Goal: Information Seeking & Learning: Learn about a topic

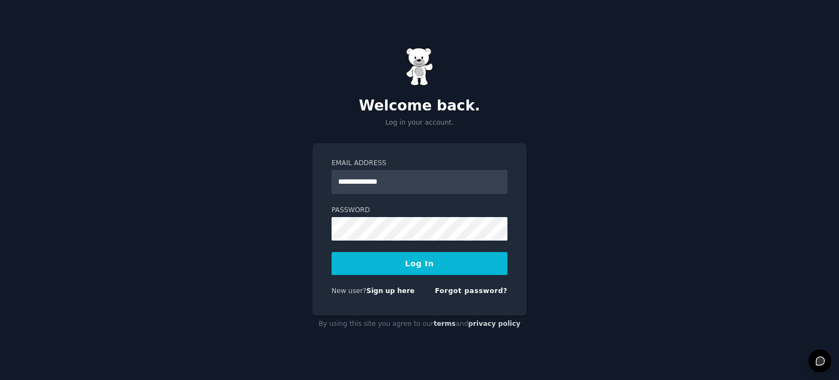
click at [440, 268] on button "Log In" at bounding box center [420, 263] width 176 height 23
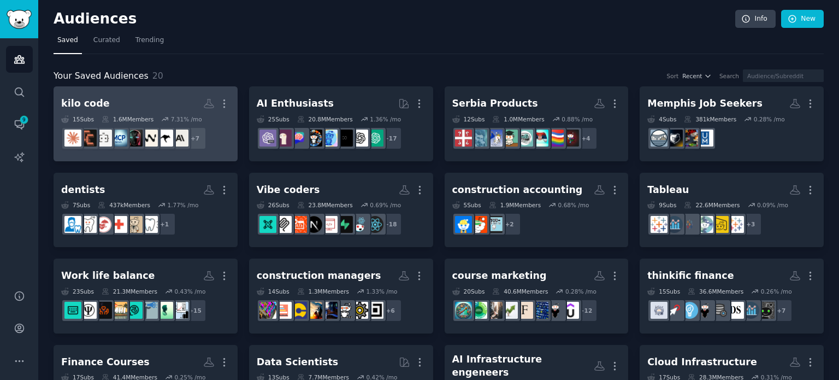
click at [190, 107] on h2 "kilo code Custom Audience More" at bounding box center [145, 103] width 169 height 19
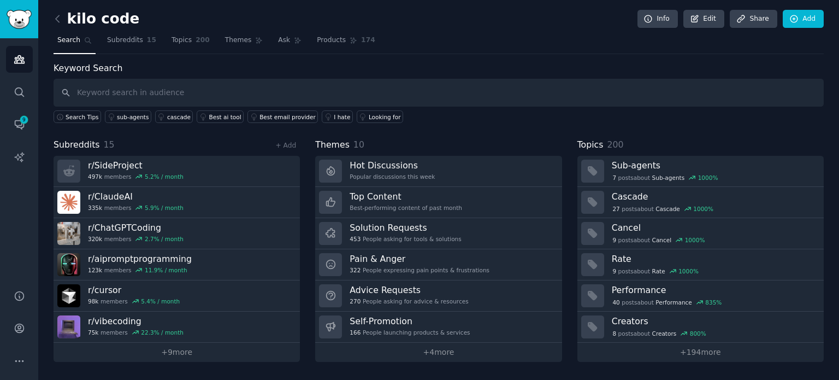
click at [741, 108] on div "Search Tips sub-agents cascade Best ai tool Best email provider I hate Looking …" at bounding box center [439, 115] width 770 height 16
click at [210, 351] on link "+ 9 more" at bounding box center [177, 352] width 246 height 19
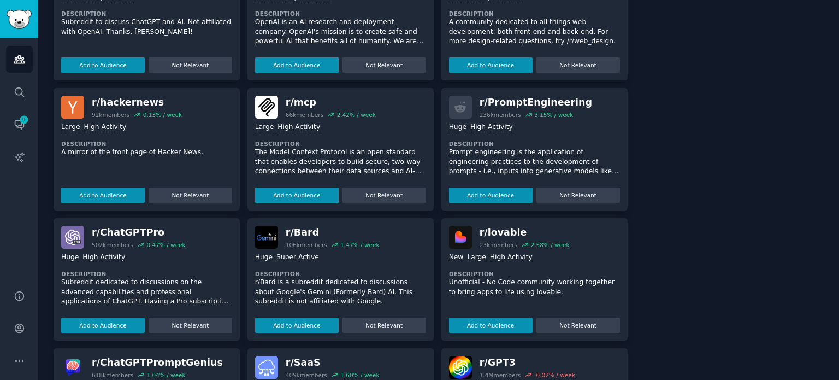
scroll to position [709, 0]
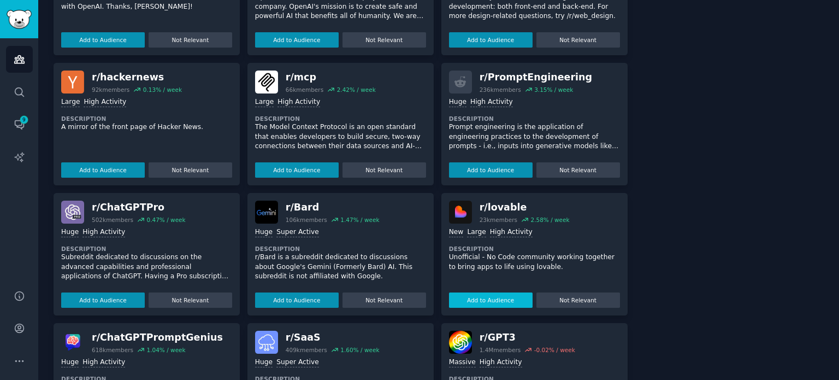
click at [517, 301] on button "Add to Audience" at bounding box center [491, 299] width 84 height 15
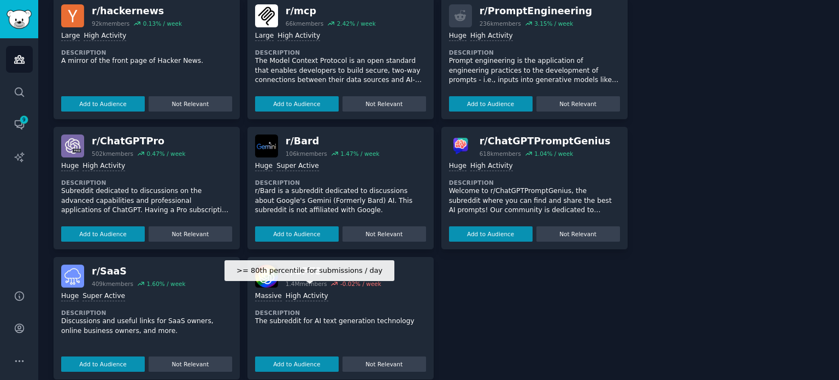
scroll to position [868, 0]
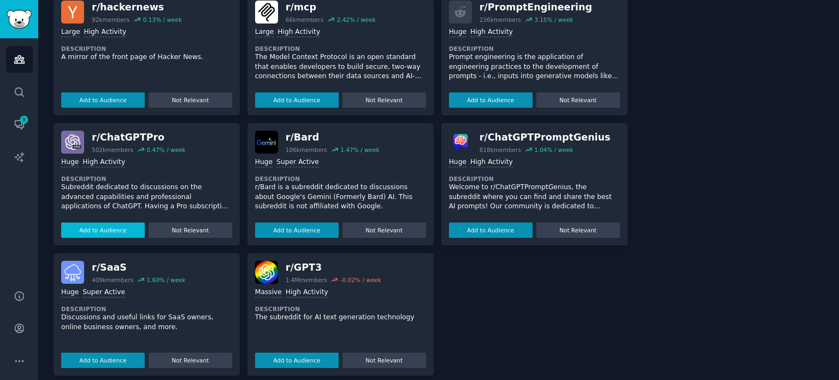
click at [119, 222] on button "Add to Audience" at bounding box center [103, 229] width 84 height 15
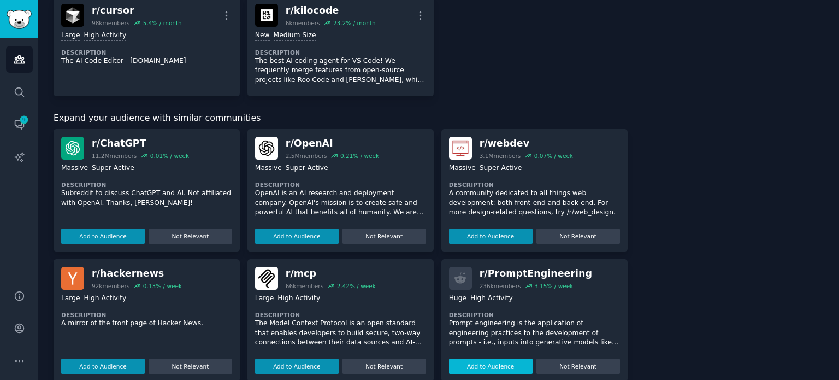
scroll to position [621, 0]
click at [312, 235] on button "Add to Audience" at bounding box center [297, 235] width 84 height 15
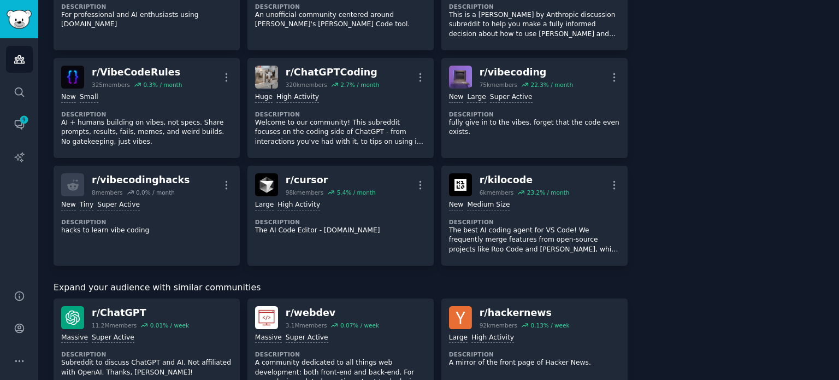
scroll to position [465, 0]
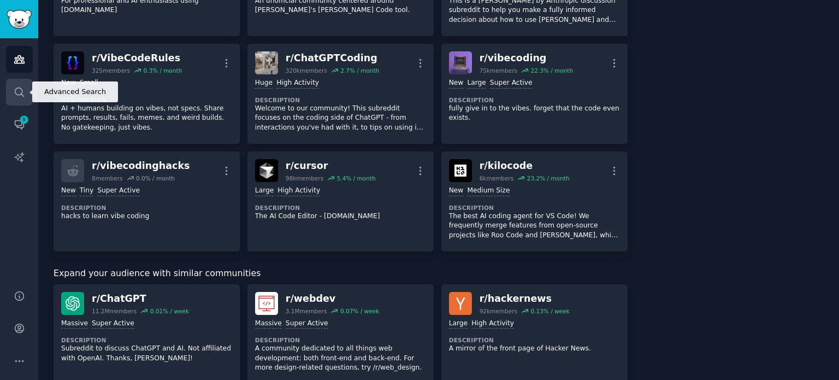
click at [25, 91] on link "Search" at bounding box center [19, 92] width 27 height 27
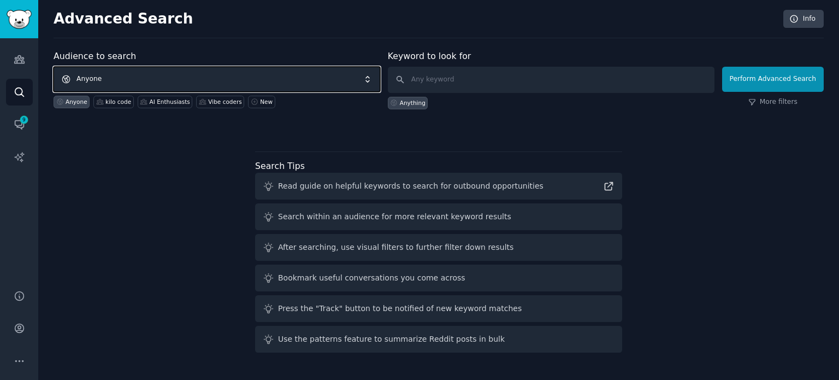
click at [166, 78] on span "Anyone" at bounding box center [217, 79] width 327 height 25
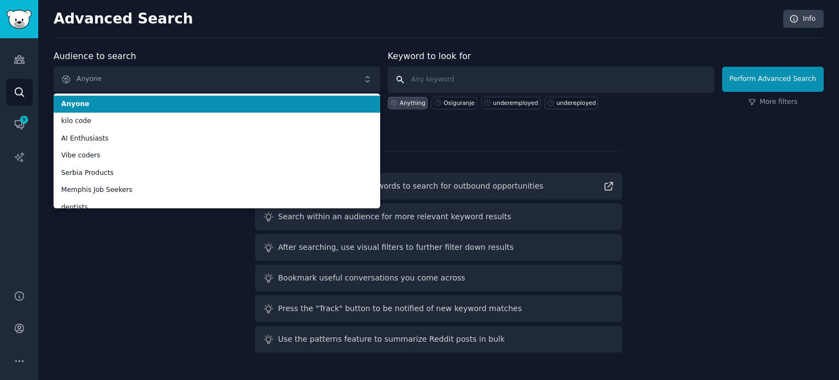
click at [424, 89] on input "text" at bounding box center [551, 80] width 327 height 26
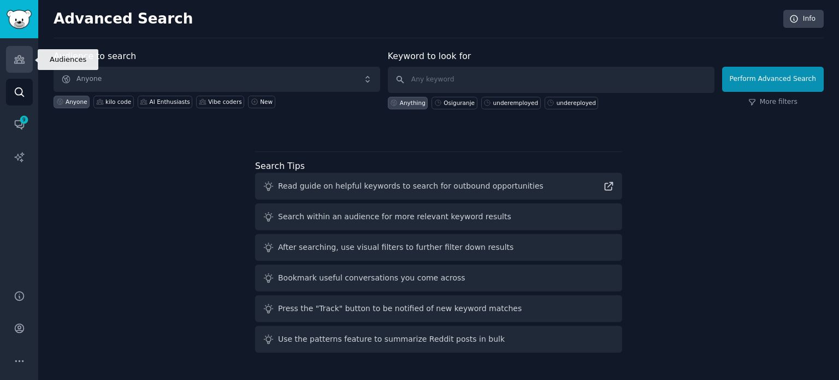
click at [11, 70] on link "Audiences" at bounding box center [19, 59] width 27 height 27
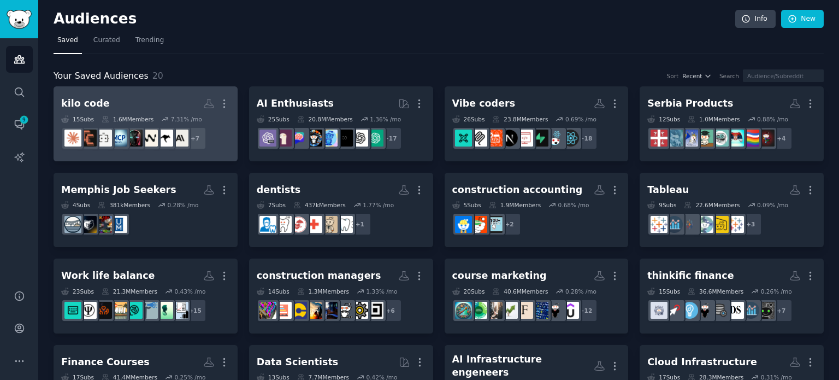
click at [168, 106] on h2 "kilo code More" at bounding box center [145, 103] width 169 height 19
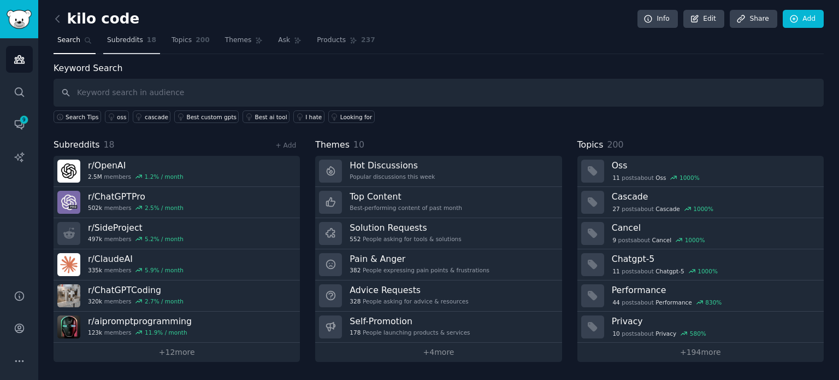
click at [124, 42] on span "Subreddits" at bounding box center [125, 41] width 36 height 10
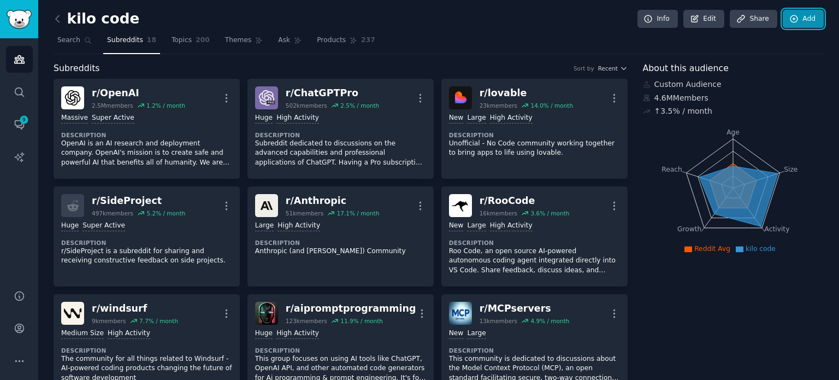
click at [804, 23] on link "Add" at bounding box center [803, 19] width 41 height 19
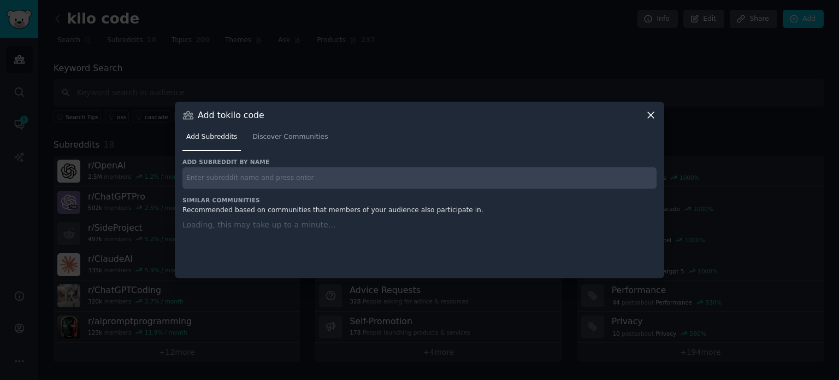
click at [318, 182] on input "text" at bounding box center [419, 177] width 474 height 21
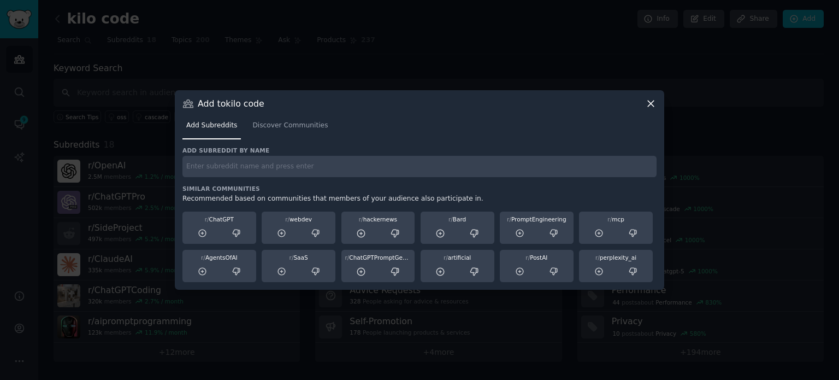
click at [275, 116] on div "Add Subreddits Discover Communities" at bounding box center [419, 127] width 474 height 37
click at [284, 128] on span "Discover Communities" at bounding box center [289, 126] width 75 height 10
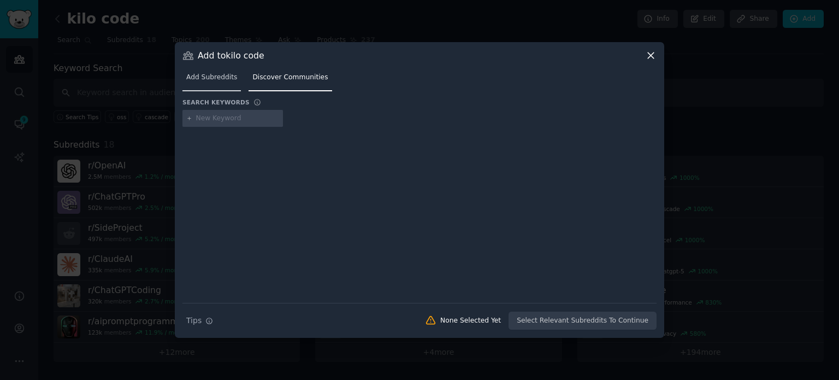
click at [223, 77] on span "Add Subreddits" at bounding box center [211, 78] width 51 height 10
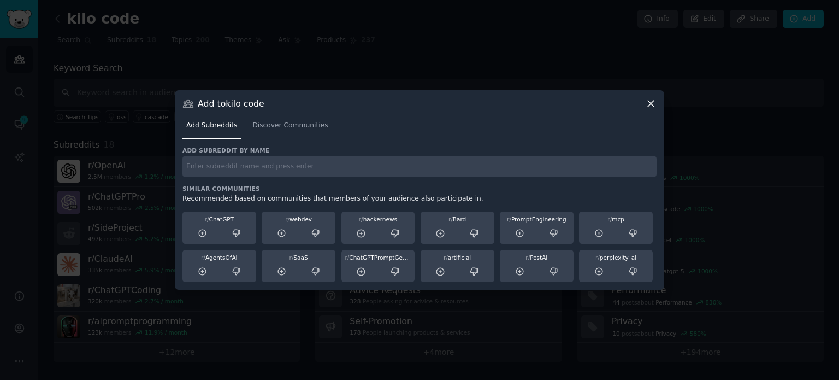
click at [290, 169] on input "text" at bounding box center [419, 166] width 474 height 21
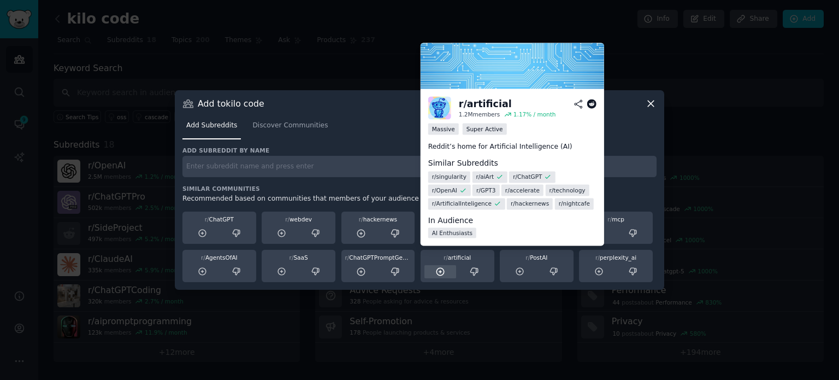
click at [443, 274] on icon at bounding box center [440, 271] width 7 height 7
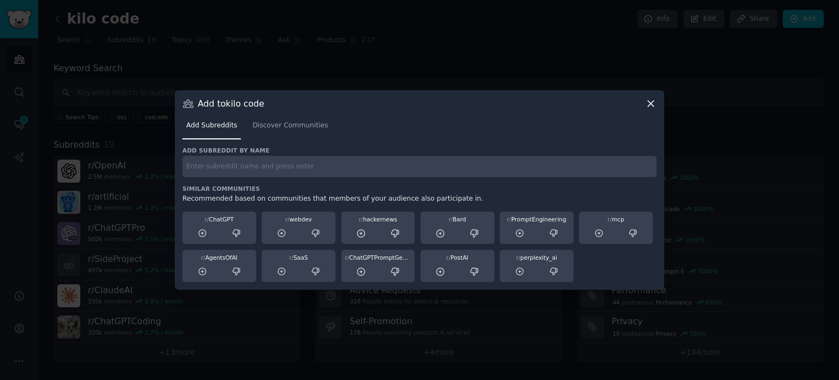
click at [286, 166] on input "text" at bounding box center [419, 166] width 474 height 21
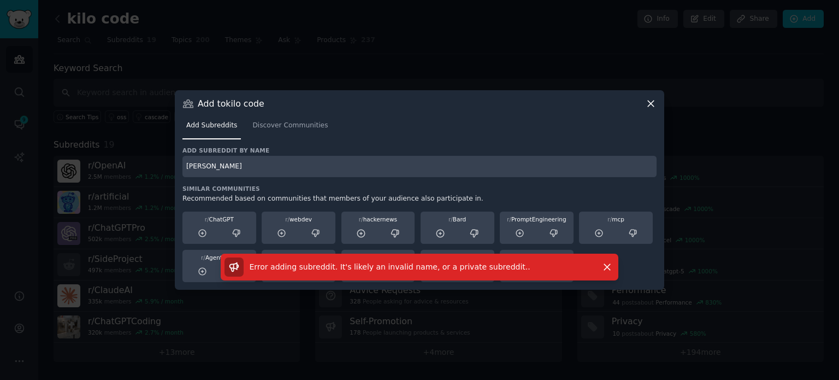
click at [286, 166] on input "[PERSON_NAME]" at bounding box center [419, 166] width 474 height 21
type input "[PERSON_NAME]"
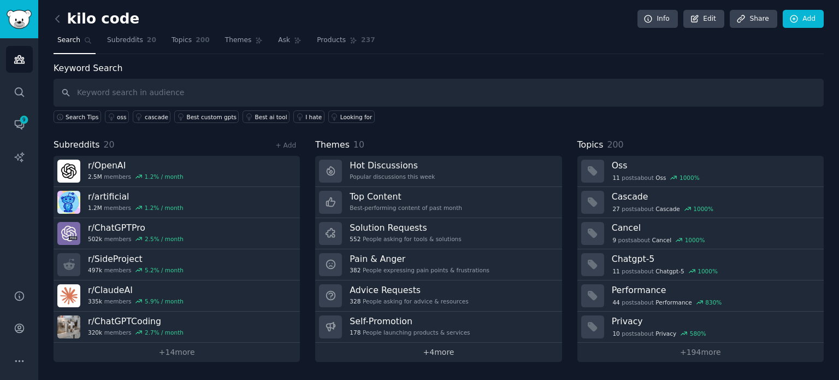
click at [451, 356] on link "+ 4 more" at bounding box center [438, 352] width 246 height 19
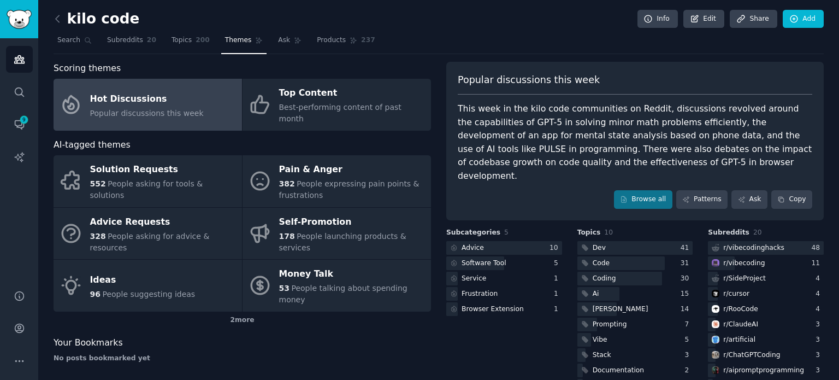
click at [712, 90] on div "Popular discussions this week" at bounding box center [635, 84] width 355 height 22
click at [245, 295] on div "Scoring themes Hot Discussions Popular discussions this week Top Content Best-p…" at bounding box center [243, 305] width 378 height 486
click at [245, 311] on div "2 more" at bounding box center [243, 319] width 378 height 17
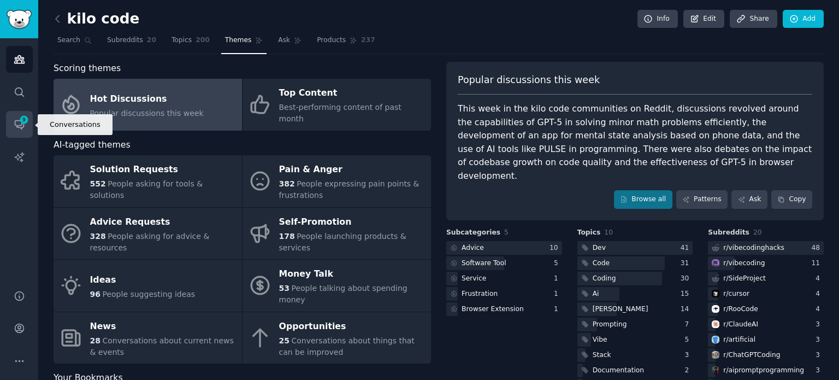
click at [15, 126] on icon "Sidebar" at bounding box center [19, 124] width 11 height 11
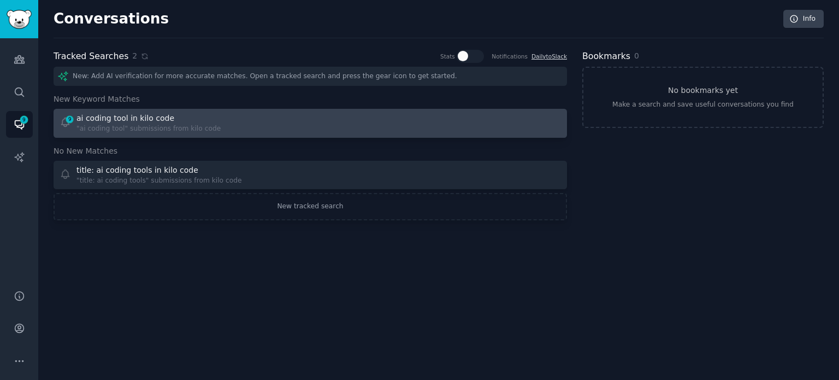
click at [201, 124] on div ""ai coding tool" submissions from kilo code" at bounding box center [148, 129] width 144 height 10
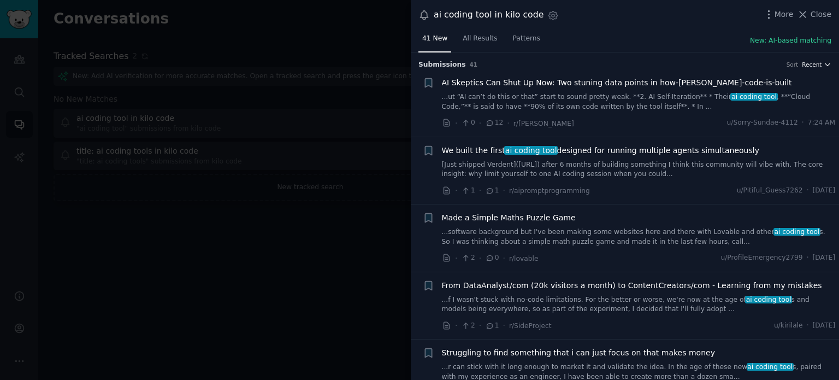
click at [808, 61] on span "Recent" at bounding box center [812, 65] width 20 height 8
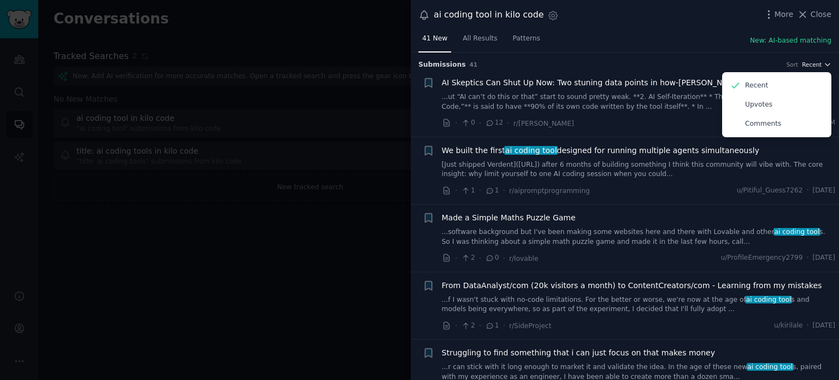
click at [808, 61] on span "Recent" at bounding box center [812, 65] width 20 height 8
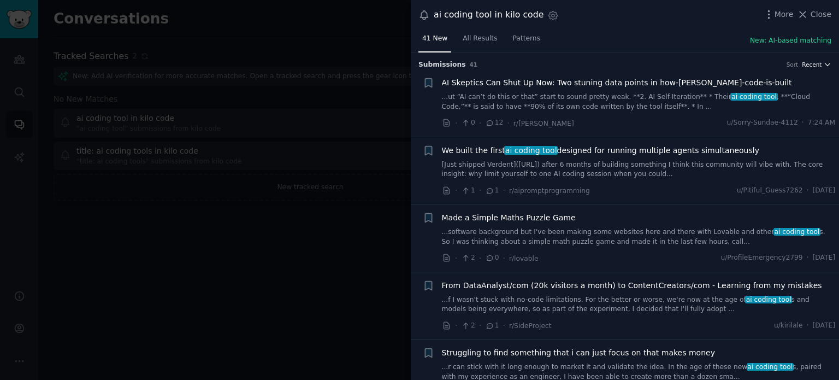
click at [808, 61] on span "Recent" at bounding box center [812, 65] width 20 height 8
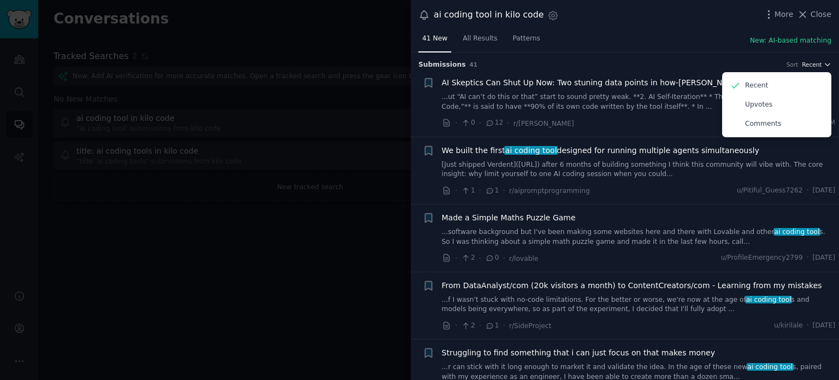
click at [808, 61] on span "Recent" at bounding box center [812, 65] width 20 height 8
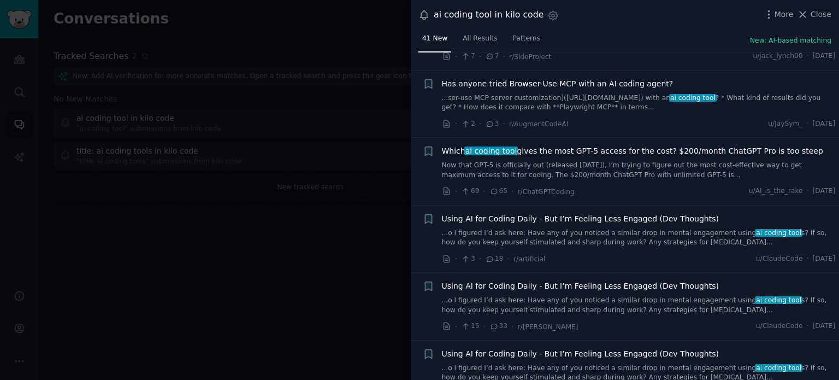
scroll to position [341, 0]
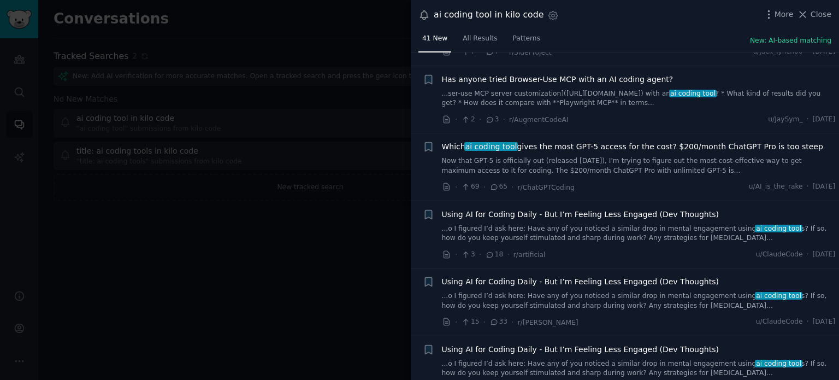
click at [564, 219] on div "Using AI for Coding Daily - But I’m Feeling Less Engaged (Dev Thoughts) ...o I …" at bounding box center [639, 226] width 394 height 34
click at [569, 213] on span "Using AI for Coding Daily - But I’m Feeling Less Engaged (Dev Thoughts)" at bounding box center [580, 214] width 277 height 11
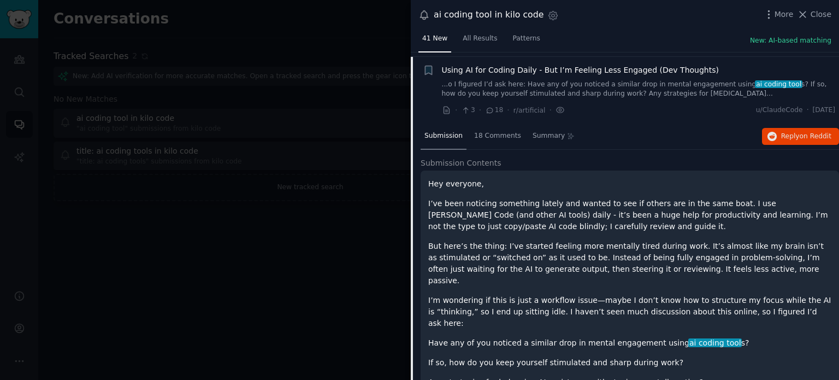
scroll to position [488, 0]
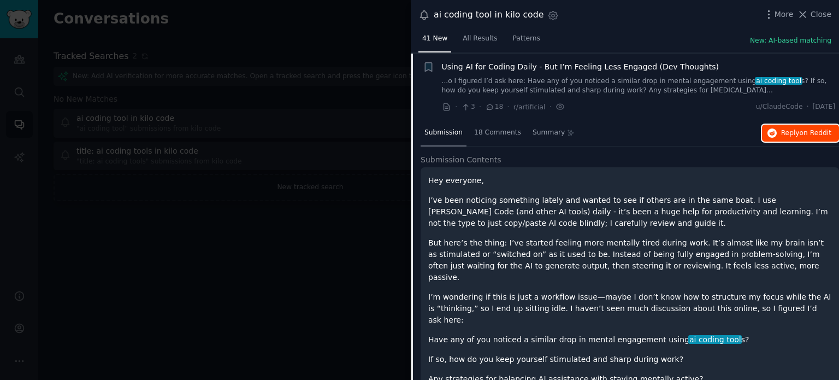
click at [811, 137] on button "Reply on Reddit" at bounding box center [800, 133] width 77 height 17
click at [579, 78] on link "...o I figured I’d ask here: Have any of you noticed a similar drop in mental e…" at bounding box center [639, 85] width 394 height 19
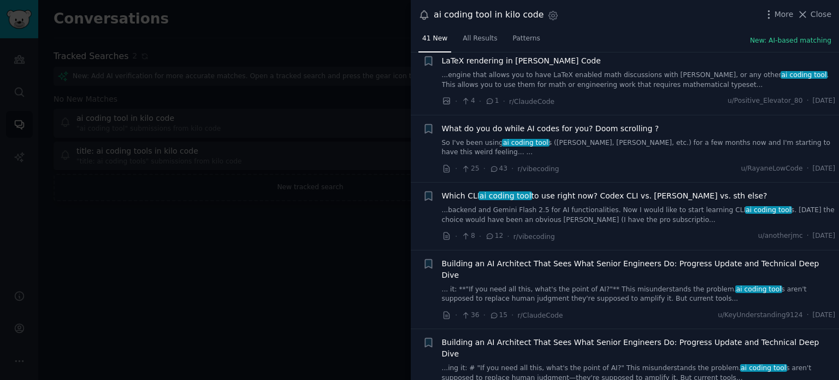
scroll to position [700, 0]
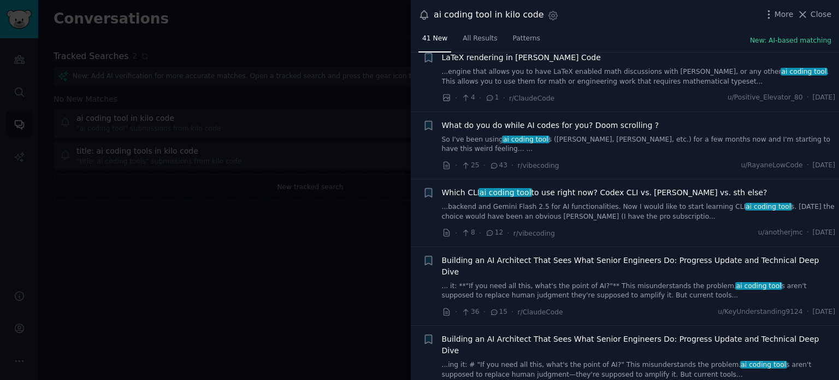
click at [614, 187] on span "Which CLI ai coding tool to use right now? Codex CLI vs. [PERSON_NAME] vs. sth …" at bounding box center [605, 192] width 326 height 11
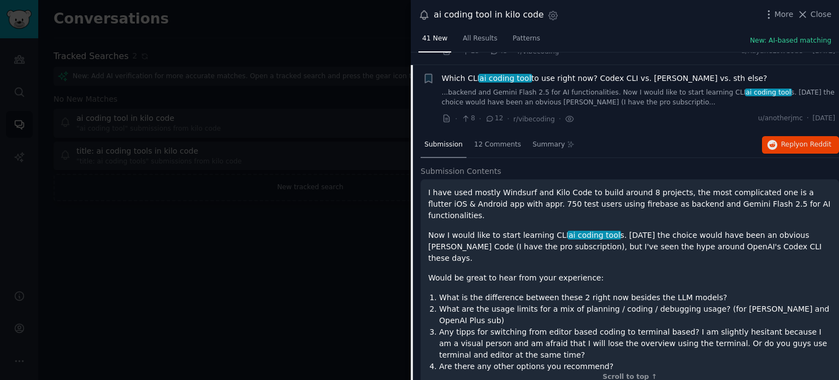
scroll to position [816, 0]
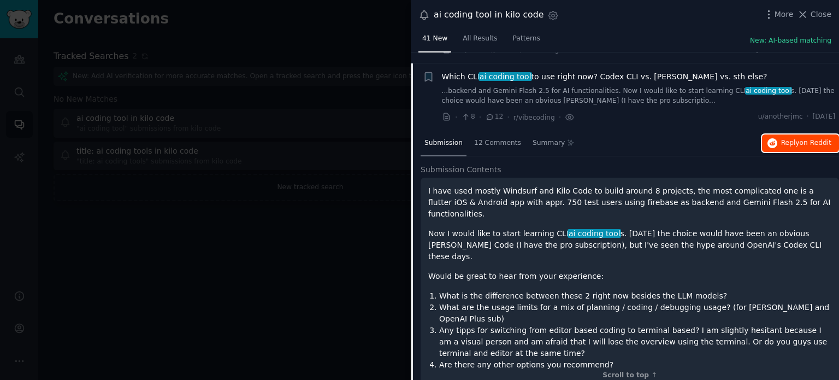
click at [784, 138] on span "Reply on Reddit" at bounding box center [806, 143] width 50 height 10
click at [601, 111] on div "· 8 · 12 · r/vibecoding · u/anotherjmc · [DATE]" at bounding box center [639, 116] width 394 height 11
click at [600, 89] on link "...backend and Gemini Flash 2.5 for AI functionalities. Now I would like to sta…" at bounding box center [639, 95] width 394 height 19
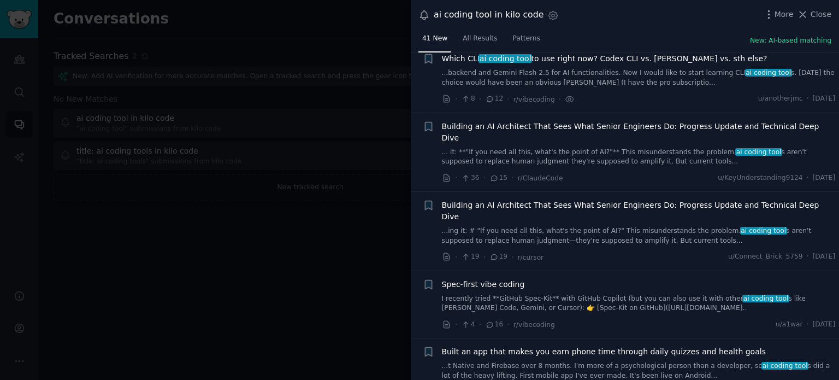
scroll to position [835, 0]
click at [626, 146] on link "... it: **"If you need all this, what's the point of AI?"** This misunderstands…" at bounding box center [639, 155] width 394 height 19
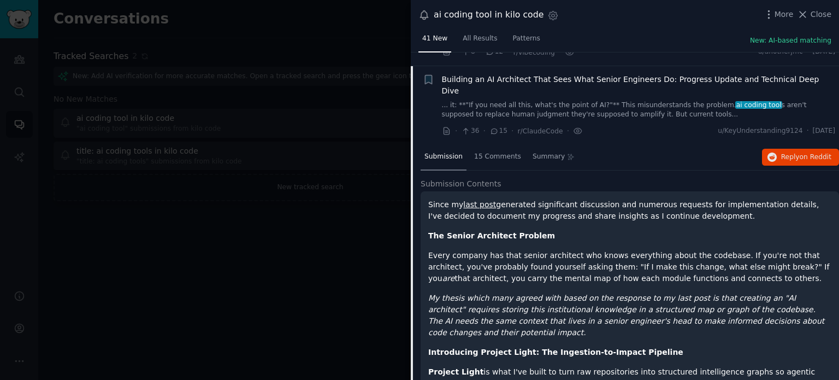
scroll to position [883, 0]
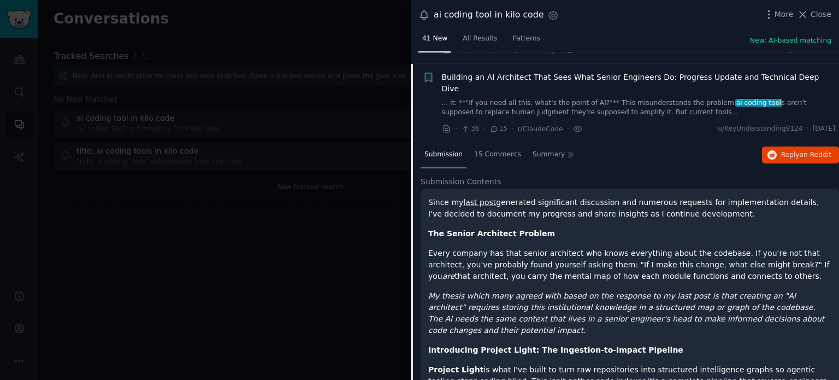
click at [614, 98] on link "... it: **"If you need all this, what's the point of AI?"** This misunderstands…" at bounding box center [639, 107] width 394 height 19
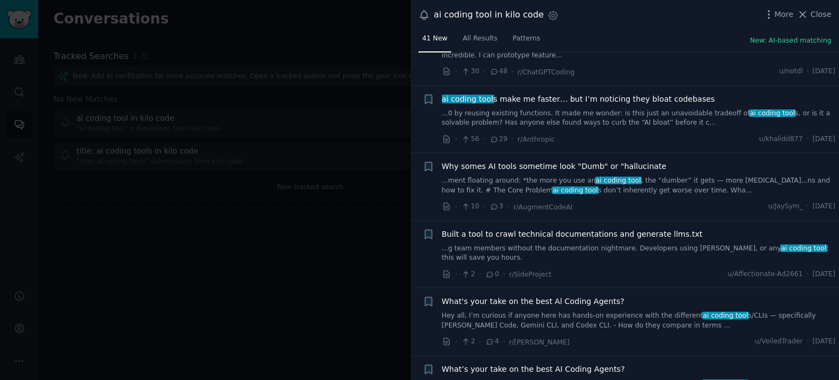
scroll to position [1289, 0]
click at [559, 295] on span "What's your take on the best Al Coding Agents?" at bounding box center [533, 300] width 183 height 11
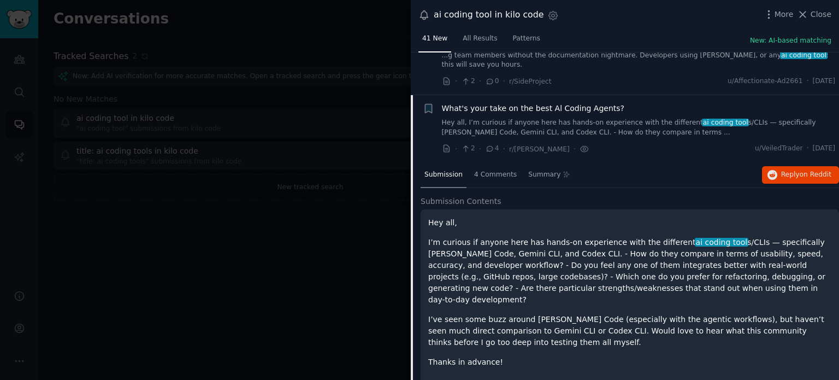
scroll to position [1489, 0]
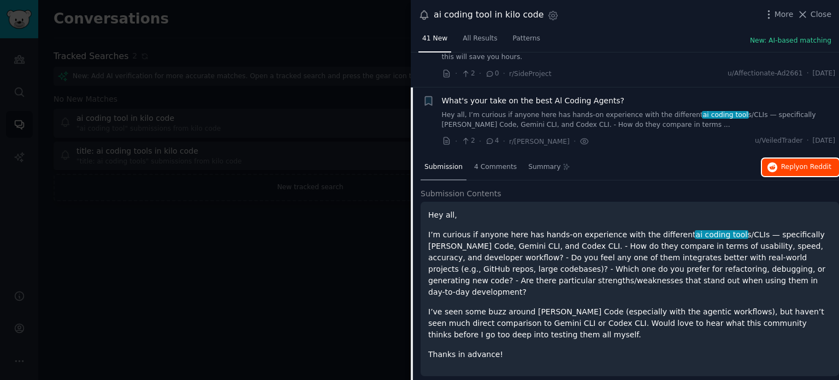
click at [795, 158] on button "Reply on Reddit" at bounding box center [800, 166] width 77 height 17
click at [768, 162] on icon "button" at bounding box center [773, 167] width 10 height 10
click at [545, 95] on div "What's your take on the best Al Coding Agents? Hey all, I’m curious if anyone h…" at bounding box center [639, 112] width 394 height 34
click at [545, 95] on span "What's your take on the best Al Coding Agents?" at bounding box center [533, 100] width 183 height 11
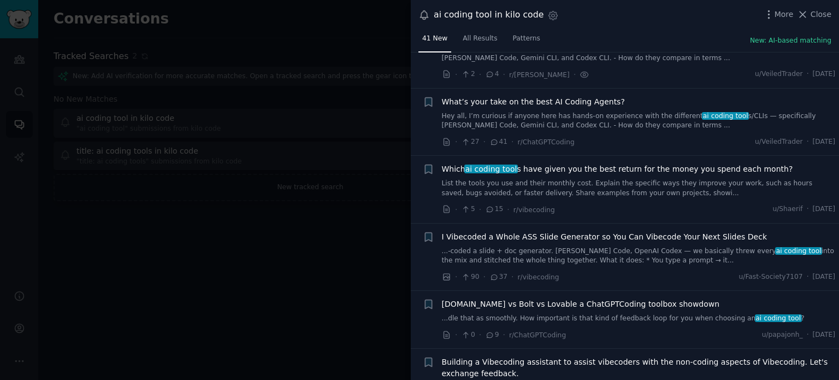
scroll to position [1558, 0]
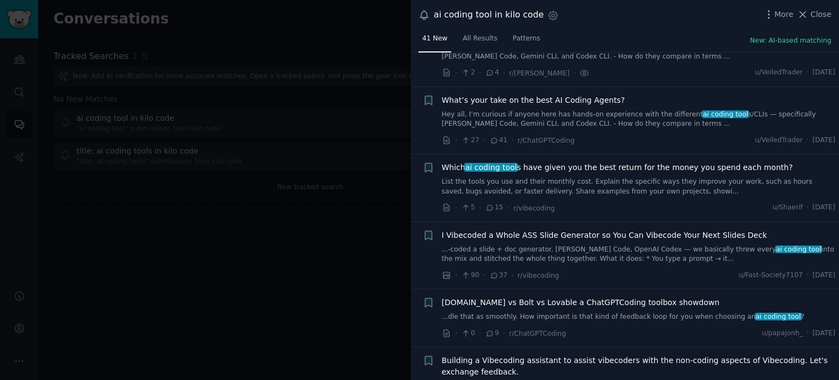
click at [608, 162] on span "Which ai coding tool s have given you the best return for the money you spend e…" at bounding box center [617, 167] width 351 height 11
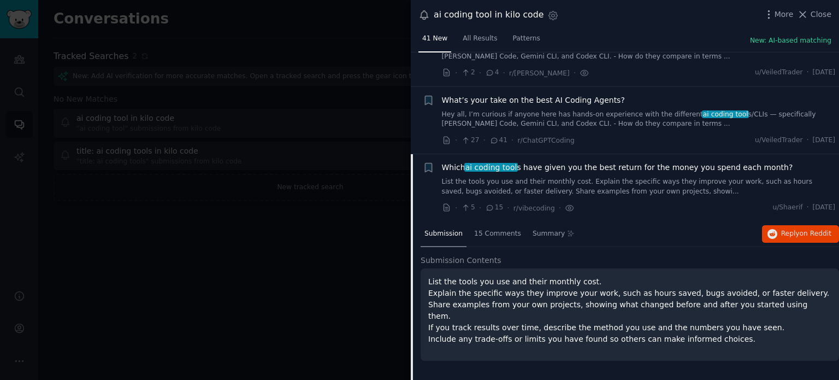
scroll to position [1624, 0]
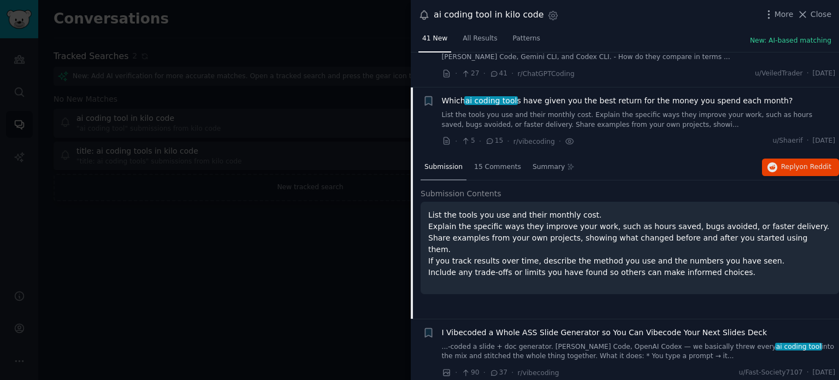
click at [765, 155] on div "Submission 15 Comments Summary Reply on Reddit" at bounding box center [630, 168] width 418 height 26
click at [773, 162] on icon "button" at bounding box center [773, 167] width 10 height 10
click at [553, 95] on span "Which ai coding tool s have given you the best return for the money you spend e…" at bounding box center [617, 100] width 351 height 11
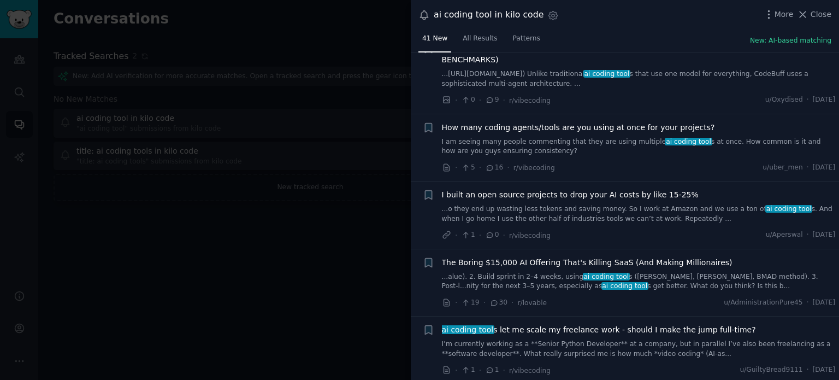
scroll to position [2151, 0]
click at [363, 245] on div at bounding box center [419, 190] width 839 height 380
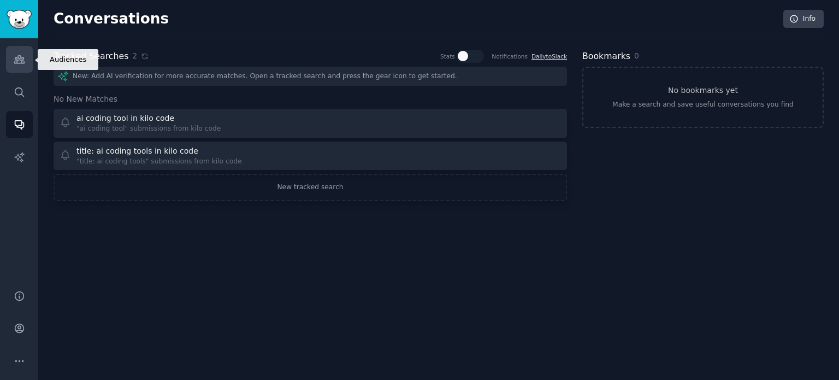
click at [21, 54] on icon "Sidebar" at bounding box center [19, 59] width 11 height 11
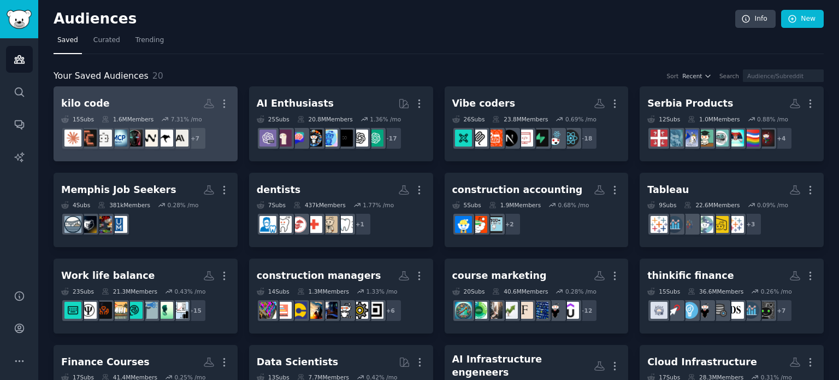
click at [140, 108] on h2 "kilo code More" at bounding box center [145, 103] width 169 height 19
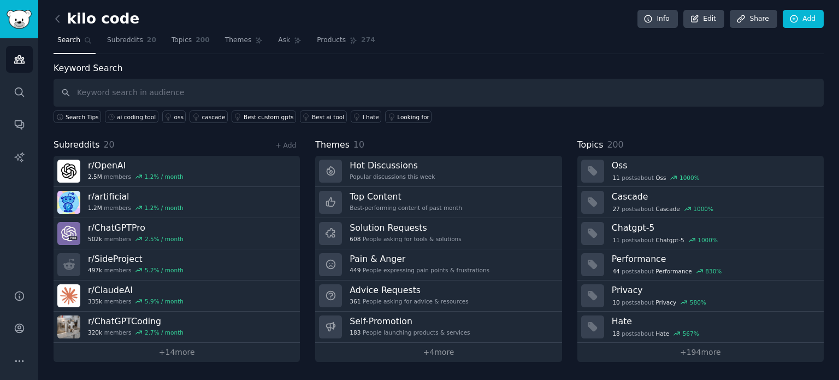
click at [733, 119] on div "Search Tips ai coding tool oss cascade Best custom gpts Best ai tool I hate Loo…" at bounding box center [439, 115] width 770 height 16
click at [7, 338] on link "Account" at bounding box center [19, 328] width 27 height 27
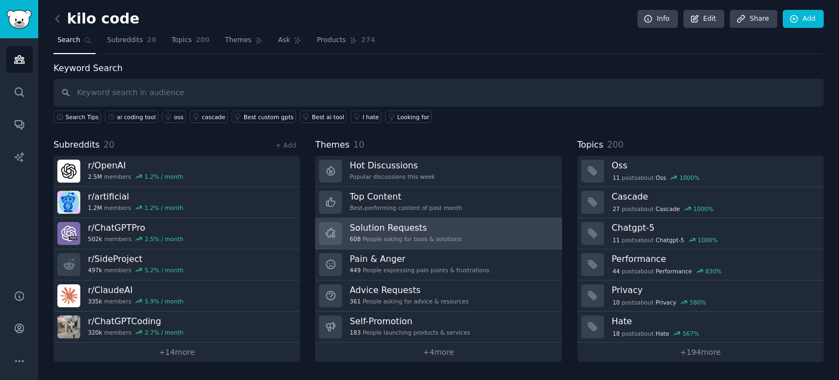
click at [463, 233] on link "Solution Requests 608 People asking for tools & solutions" at bounding box center [438, 233] width 246 height 31
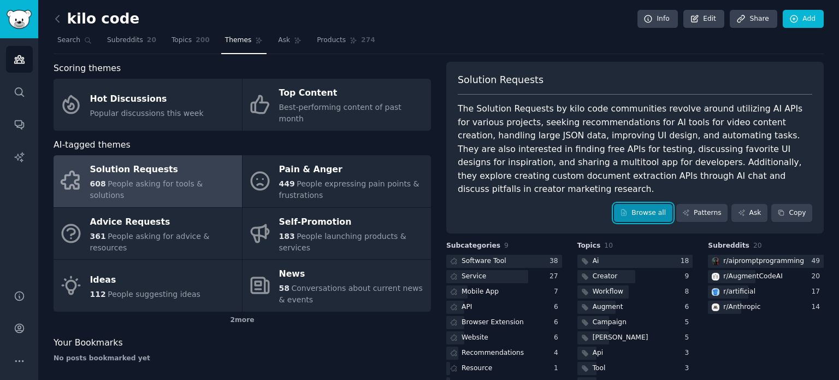
click at [646, 204] on link "Browse all" at bounding box center [643, 213] width 58 height 19
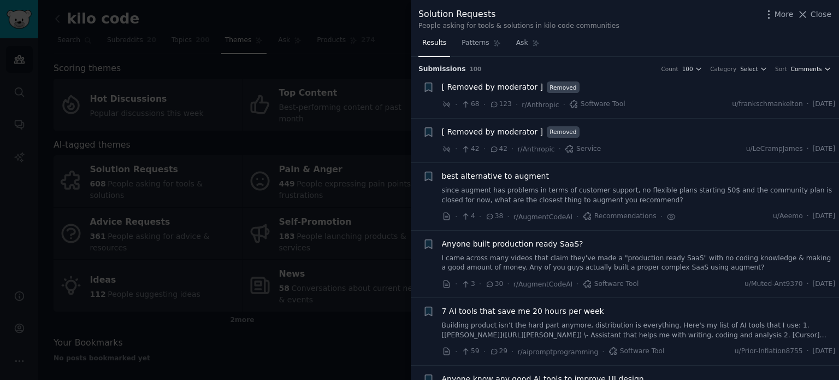
click at [797, 72] on span "Comments" at bounding box center [806, 69] width 31 height 8
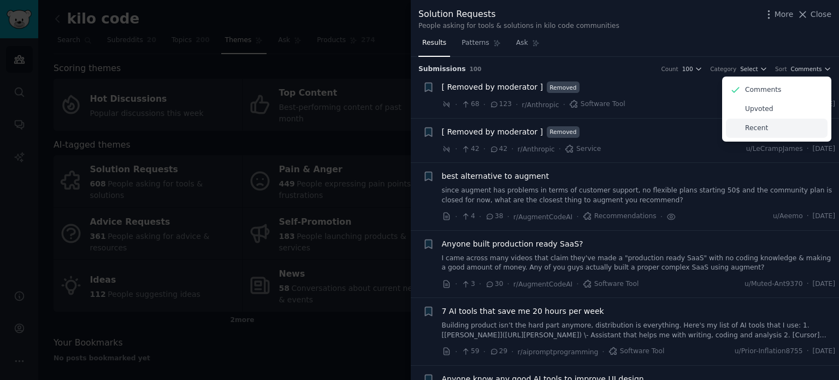
click at [756, 120] on div "Recent" at bounding box center [777, 128] width 102 height 19
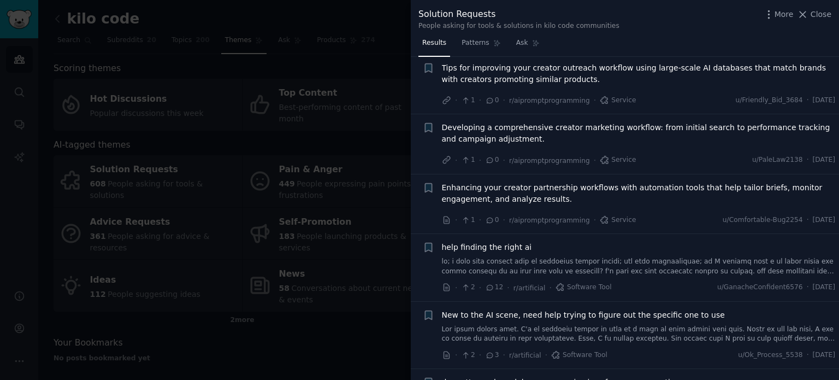
scroll to position [1630, 0]
click at [712, 30] on div "Solution Requests People asking for tools & solutions in kilo code communities …" at bounding box center [624, 19] width 413 height 23
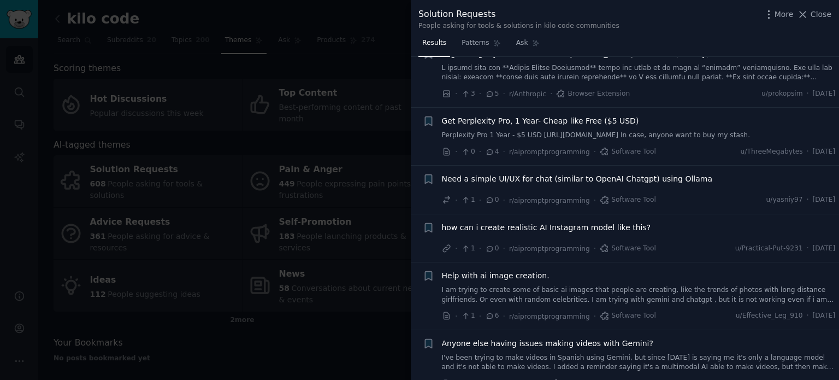
scroll to position [2542, 0]
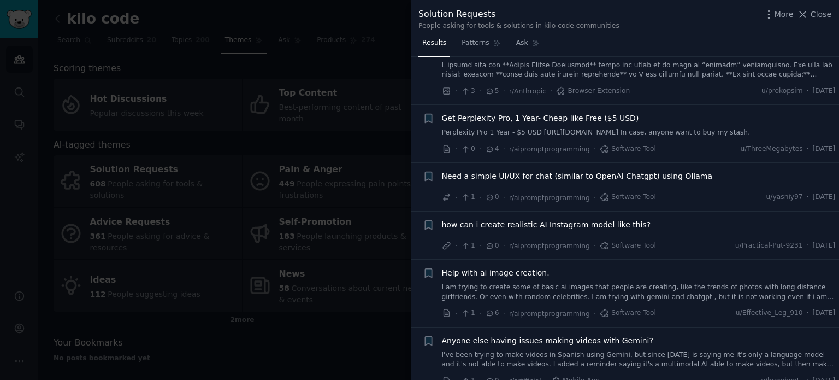
drag, startPoint x: 639, startPoint y: 305, endPoint x: 653, endPoint y: 287, distance: 22.9
click at [653, 327] on li "+ Anyone else having issues making videos with Gemini? I've been trying to make…" at bounding box center [625, 360] width 428 height 67
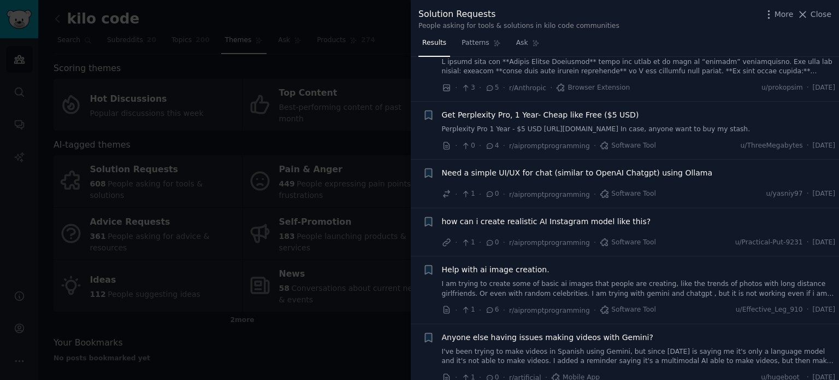
scroll to position [2545, 0]
click at [803, 15] on icon at bounding box center [802, 14] width 11 height 11
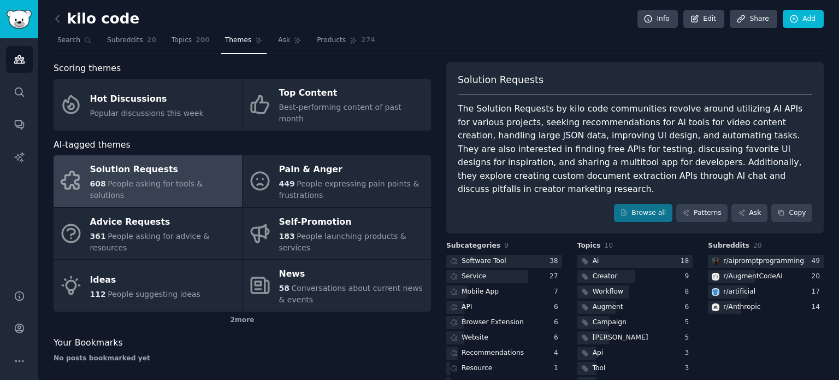
click at [249, 353] on div "No posts bookmarked yet" at bounding box center [243, 358] width 378 height 10
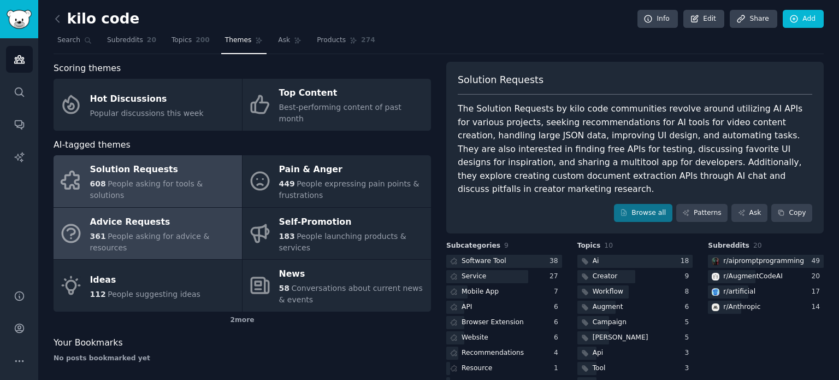
click at [199, 231] on link "Advice Requests 361 People asking for advice & resources" at bounding box center [148, 234] width 188 height 52
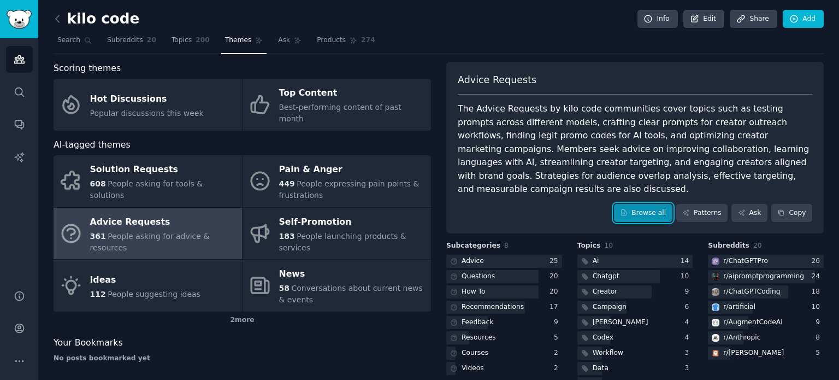
click at [653, 204] on link "Browse all" at bounding box center [643, 213] width 58 height 19
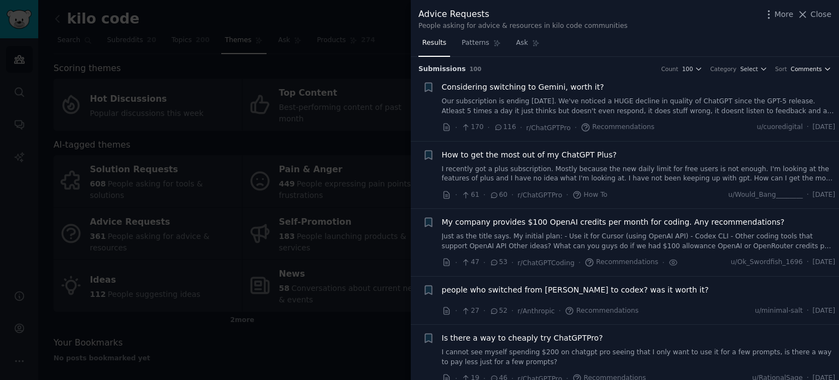
click at [811, 66] on span "Comments" at bounding box center [806, 69] width 31 height 8
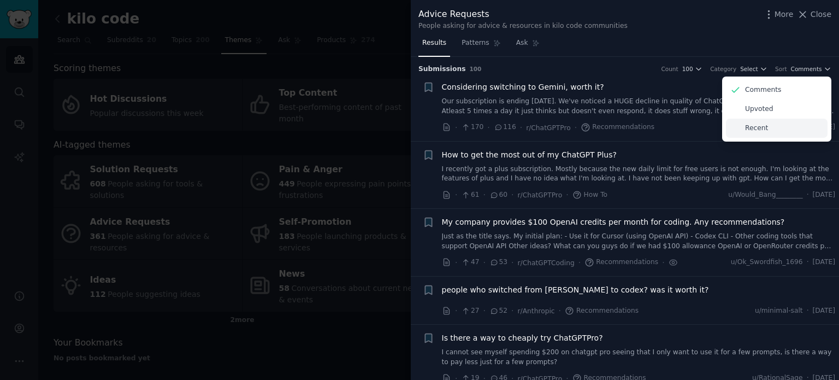
click at [754, 126] on p "Recent" at bounding box center [756, 128] width 23 height 10
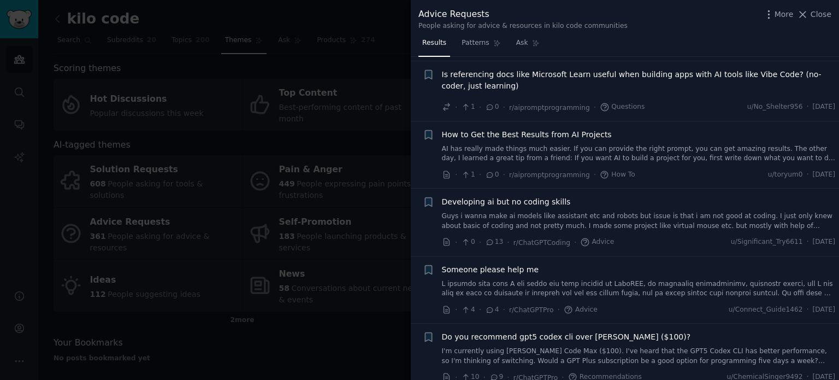
scroll to position [2014, 0]
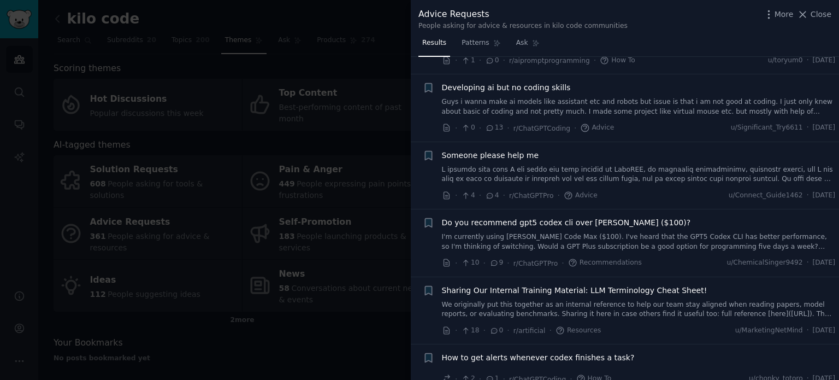
click at [386, 305] on div at bounding box center [419, 190] width 839 height 380
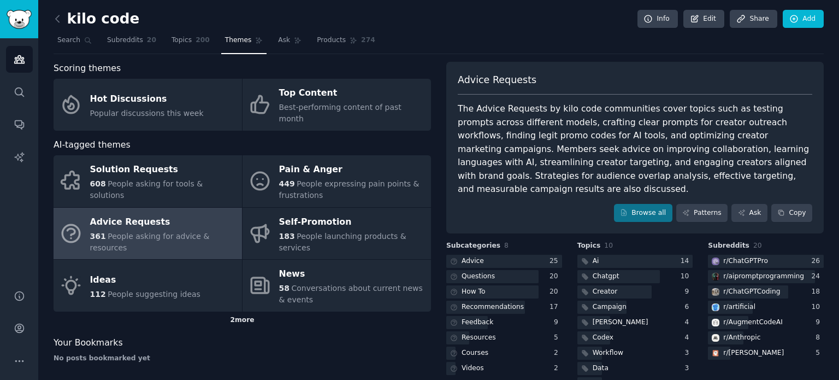
click at [245, 311] on div "2 more" at bounding box center [243, 319] width 378 height 17
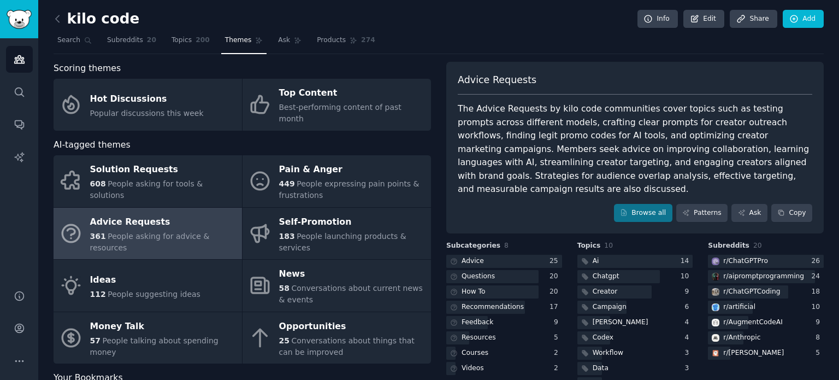
scroll to position [28, 0]
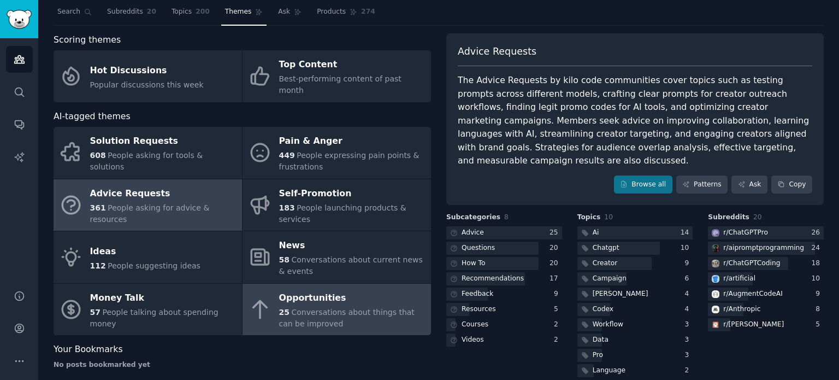
click at [279, 308] on span "Conversations about things that can be improved" at bounding box center [346, 318] width 135 height 20
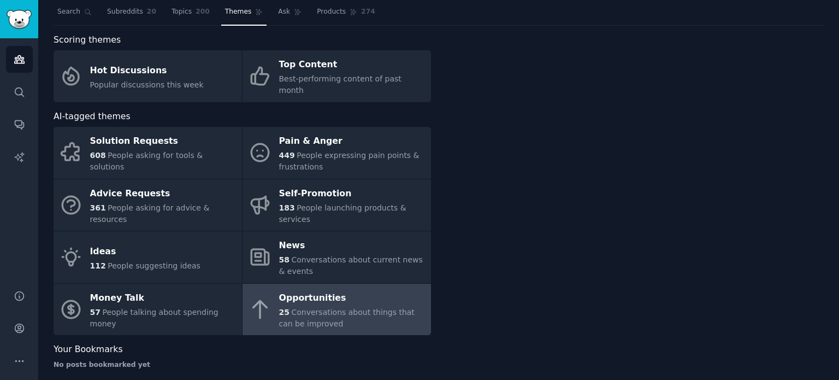
scroll to position [17, 0]
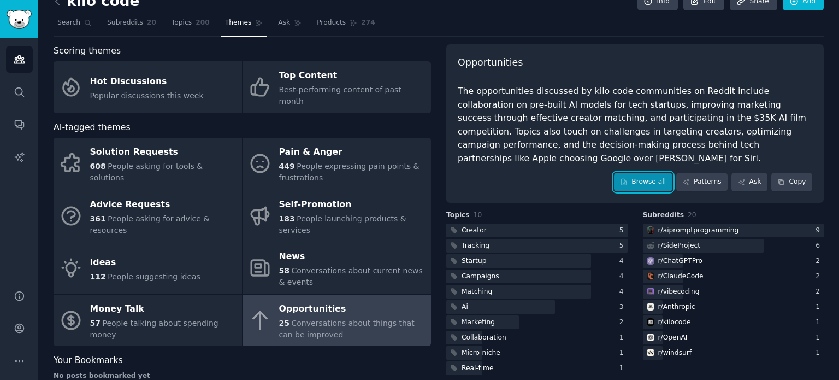
click at [644, 173] on link "Browse all" at bounding box center [643, 182] width 58 height 19
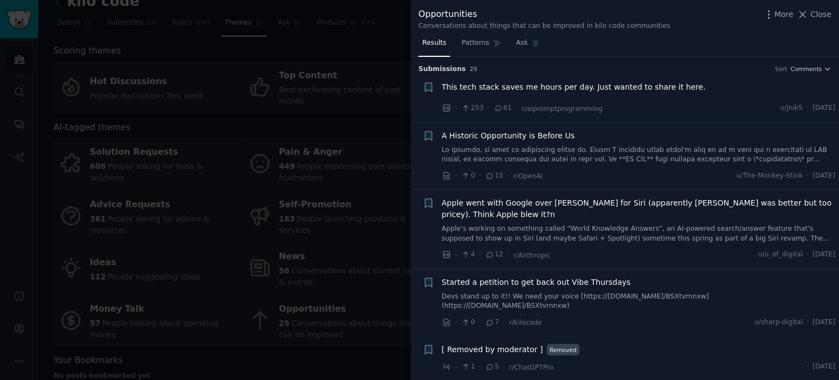
click at [791, 67] on span "Comments" at bounding box center [806, 69] width 31 height 8
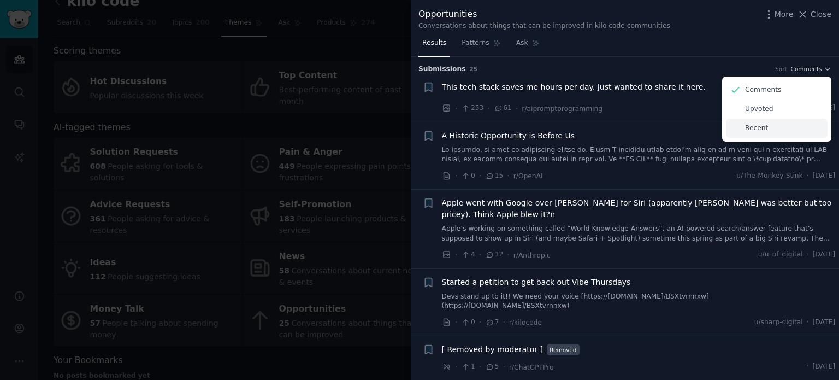
click at [754, 133] on div "Recent" at bounding box center [777, 128] width 102 height 19
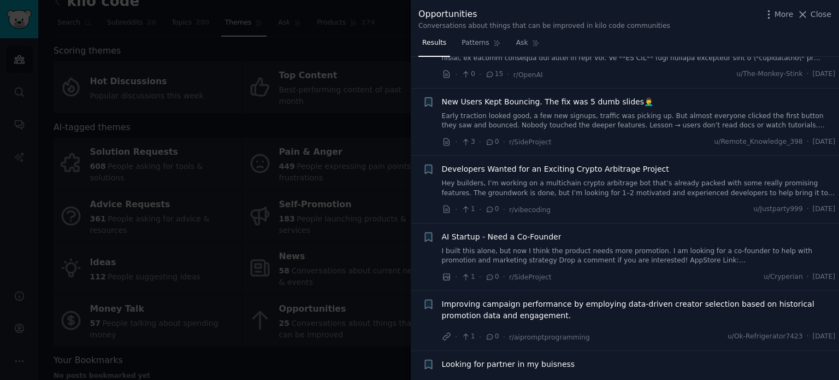
scroll to position [323, 0]
click at [351, 343] on div at bounding box center [419, 190] width 839 height 380
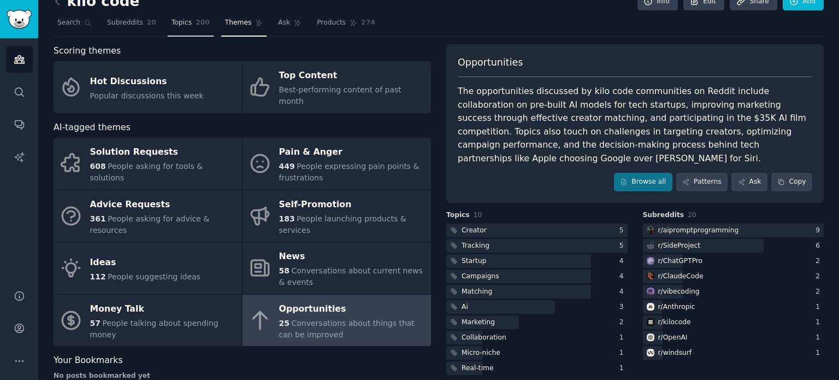
click at [197, 26] on span "200" at bounding box center [203, 23] width 14 height 10
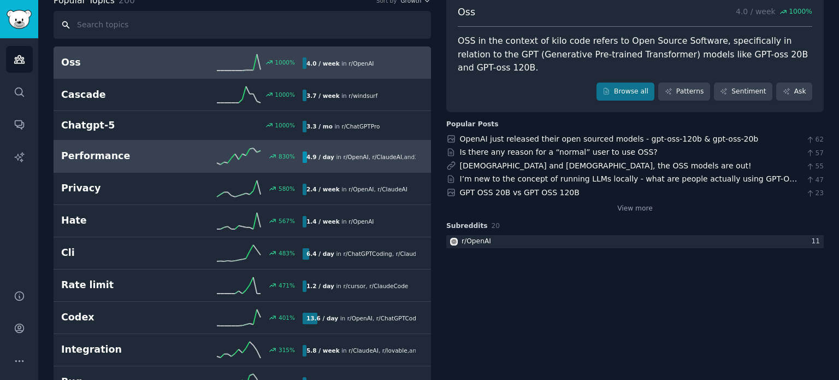
scroll to position [70, 0]
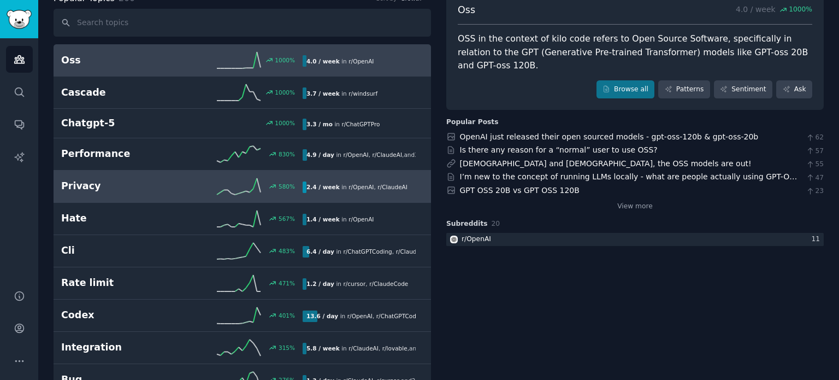
click at [157, 191] on h2 "Privacy" at bounding box center [121, 186] width 121 height 14
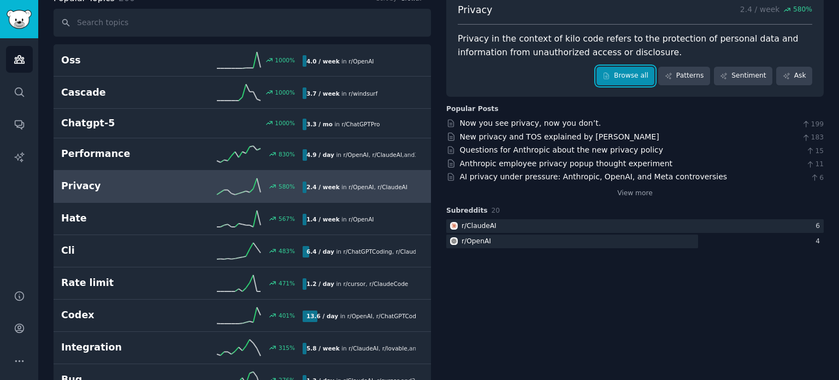
click at [636, 76] on link "Browse all" at bounding box center [626, 76] width 58 height 19
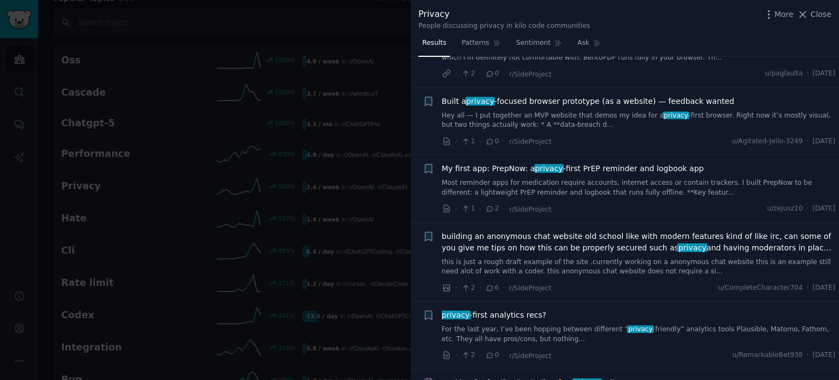
scroll to position [247, 0]
click at [345, 245] on div at bounding box center [419, 190] width 839 height 380
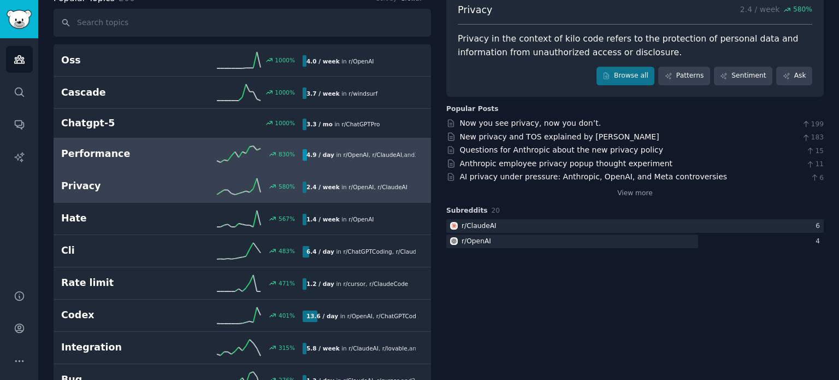
click at [127, 152] on h2 "Performance" at bounding box center [121, 154] width 121 height 14
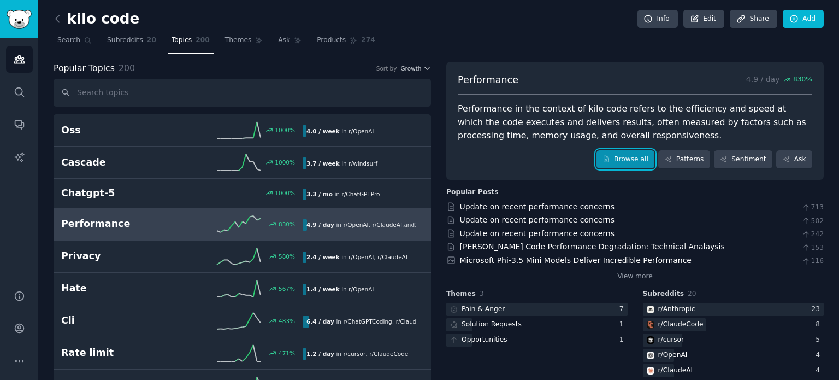
click at [640, 156] on link "Browse all" at bounding box center [626, 159] width 58 height 19
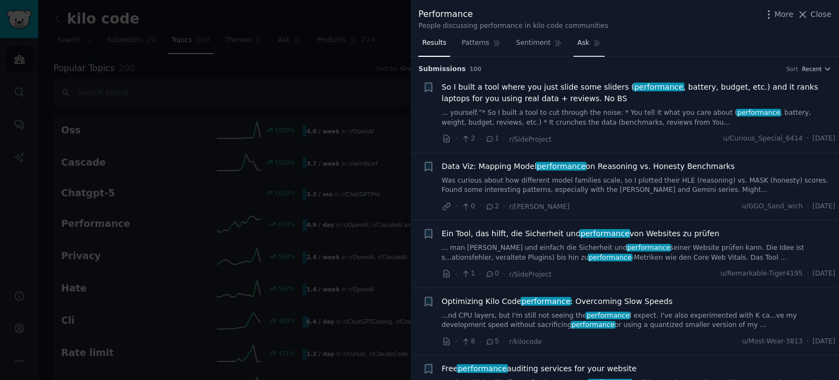
click at [581, 48] on link "Ask" at bounding box center [589, 45] width 31 height 22
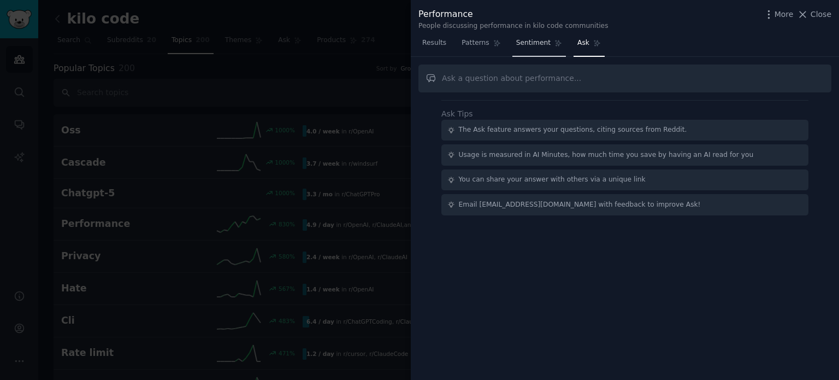
click at [524, 50] on link "Sentiment" at bounding box center [539, 45] width 54 height 22
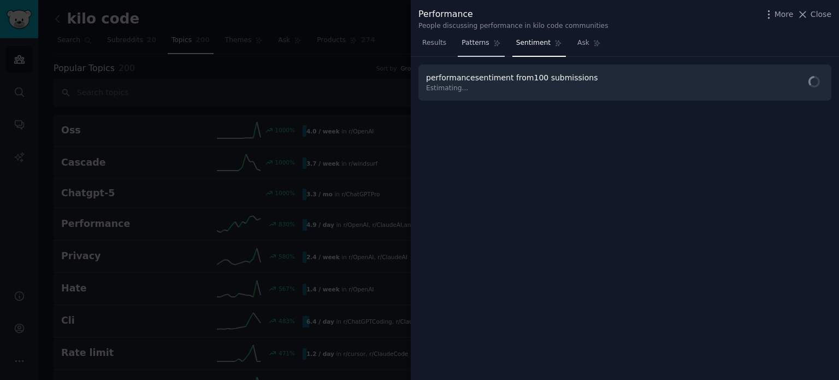
click at [479, 47] on span "Patterns" at bounding box center [475, 43] width 27 height 10
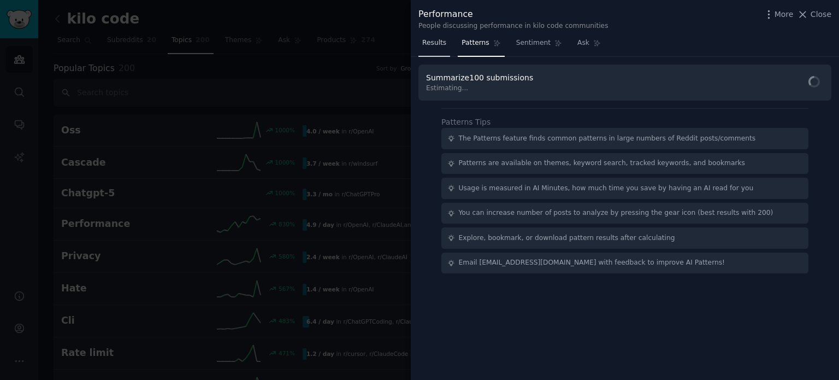
click at [446, 45] on link "Results" at bounding box center [434, 45] width 32 height 22
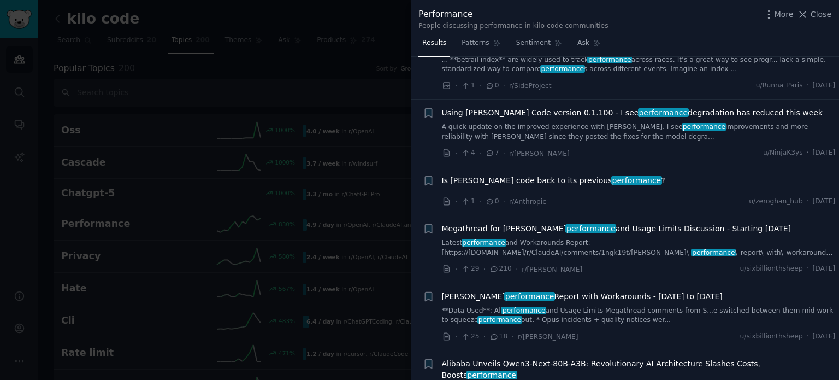
scroll to position [1385, 0]
click at [809, 15] on icon at bounding box center [802, 14] width 11 height 11
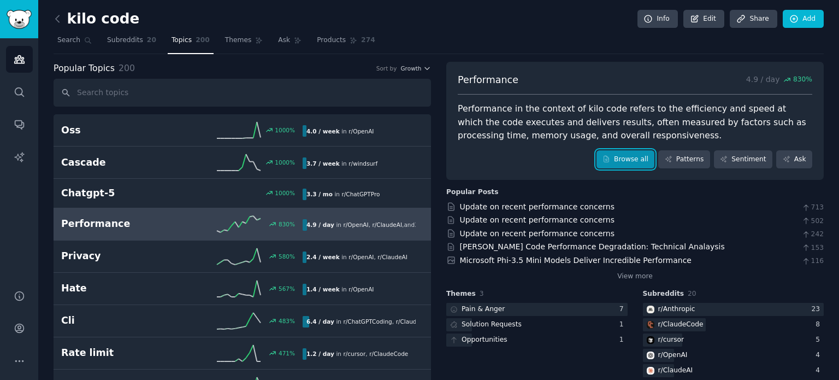
click at [611, 167] on link "Browse all" at bounding box center [626, 159] width 58 height 19
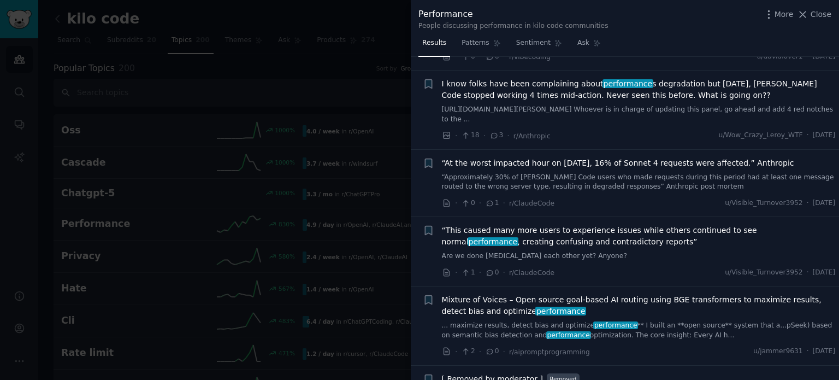
scroll to position [1080, 0]
click at [316, 115] on div at bounding box center [419, 190] width 839 height 380
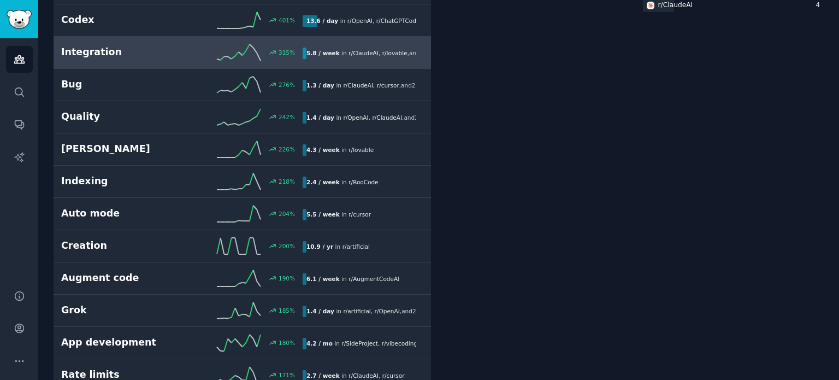
scroll to position [368, 0]
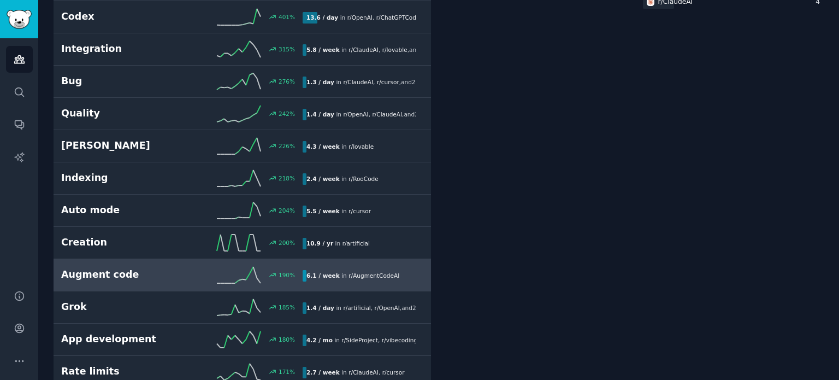
click at [184, 279] on div "190 %" at bounding box center [242, 275] width 121 height 16
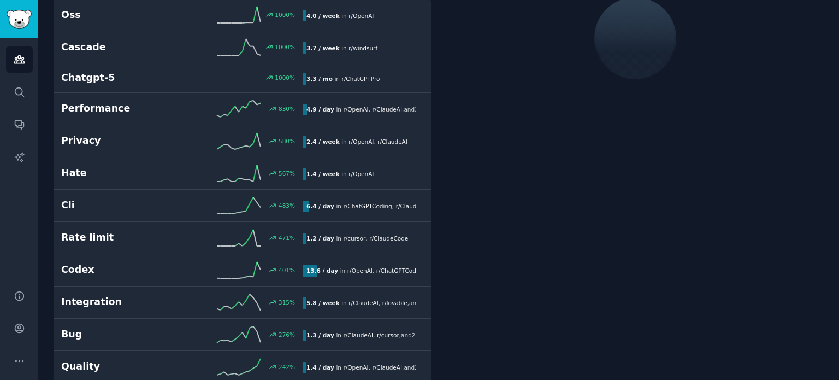
scroll to position [61, 0]
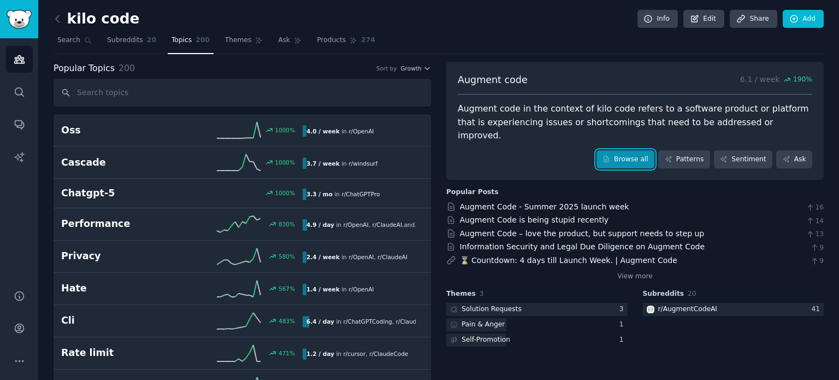
click at [632, 150] on link "Browse all" at bounding box center [626, 159] width 58 height 19
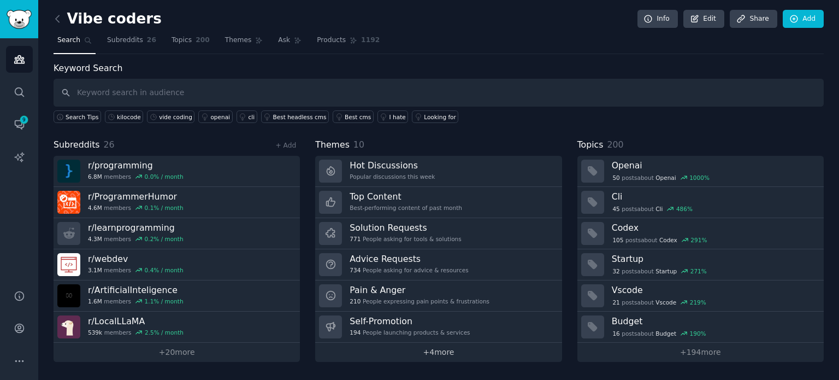
click at [421, 358] on link "+ 4 more" at bounding box center [438, 352] width 246 height 19
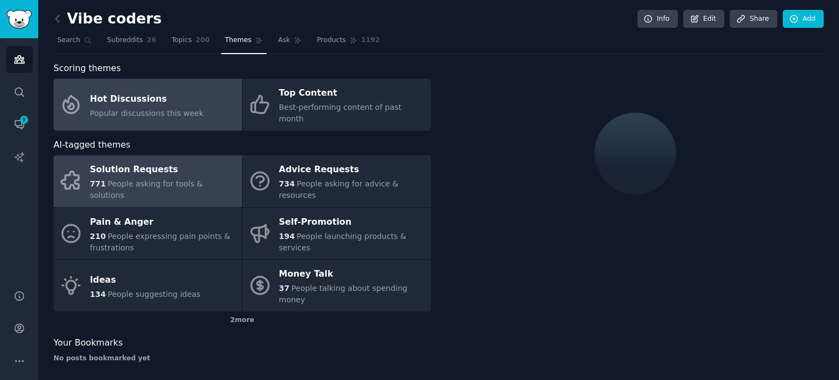
click at [203, 179] on span "People asking for tools & solutions" at bounding box center [146, 189] width 113 height 20
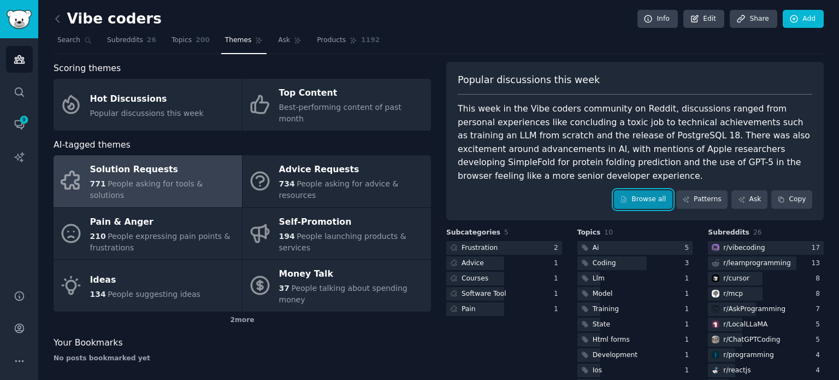
click at [671, 203] on link "Browse all" at bounding box center [643, 199] width 58 height 19
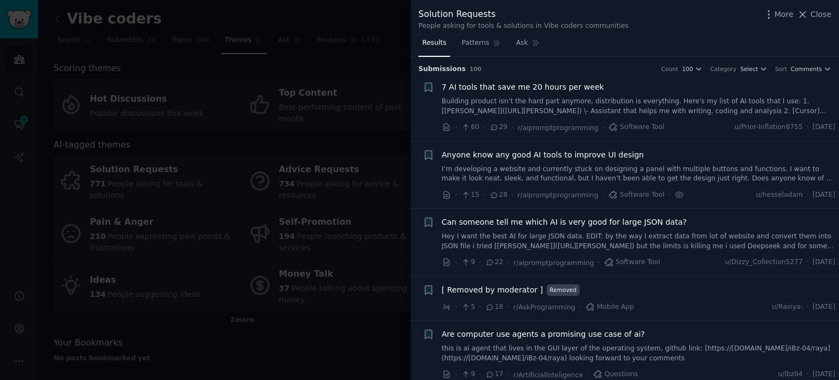
click at [801, 75] on li "+ 7 AI tools that save me 20 hours per week Building product isn’t the hard par…" at bounding box center [625, 107] width 428 height 67
click at [804, 71] on span "Comments" at bounding box center [806, 69] width 31 height 8
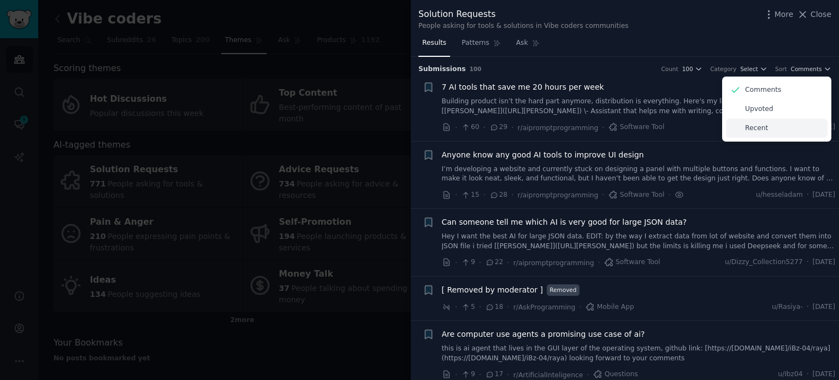
click at [768, 124] on div "Recent" at bounding box center [777, 128] width 102 height 19
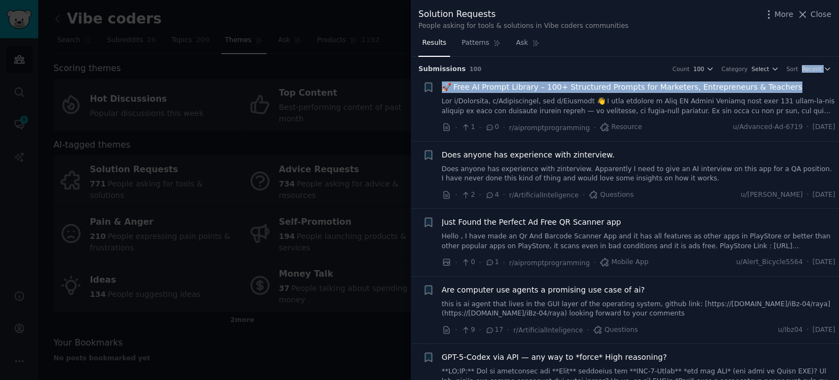
drag, startPoint x: 801, startPoint y: 63, endPoint x: 807, endPoint y: 75, distance: 13.7
click at [807, 75] on div "Submission s 100 Count 100 Category Select Sort Recent + 🚀 Free AI Prompt Libra…" at bounding box center [625, 218] width 428 height 323
click at [807, 75] on li "+ 🚀 Free AI Prompt Library – 100+ Structured Prompts for Marketers, Entrepreneu…" at bounding box center [625, 107] width 428 height 67
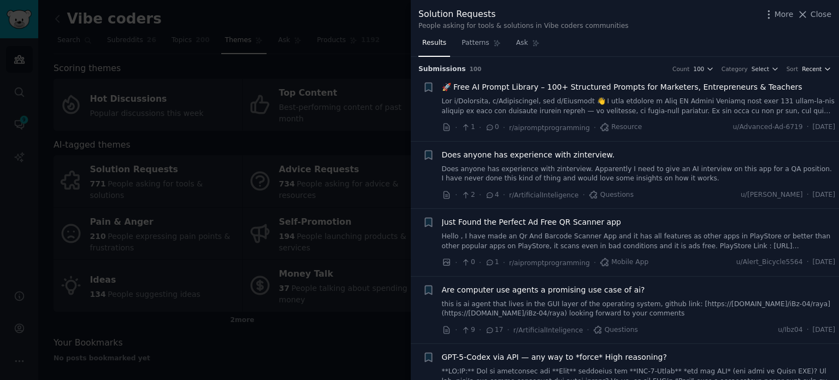
click at [810, 69] on span "Recent" at bounding box center [812, 69] width 20 height 8
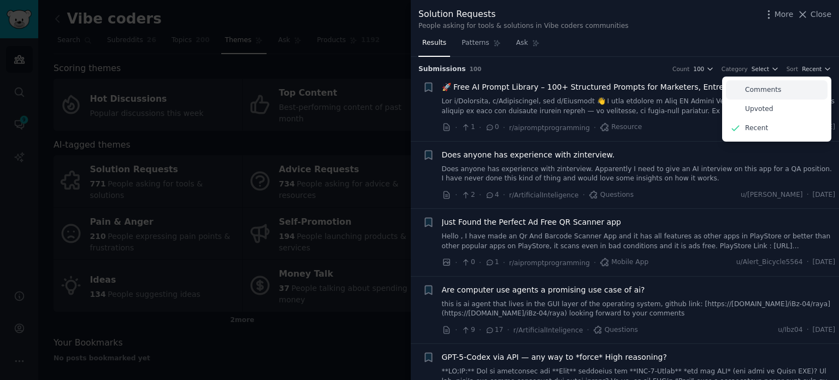
click at [798, 93] on div "Comments" at bounding box center [777, 89] width 102 height 19
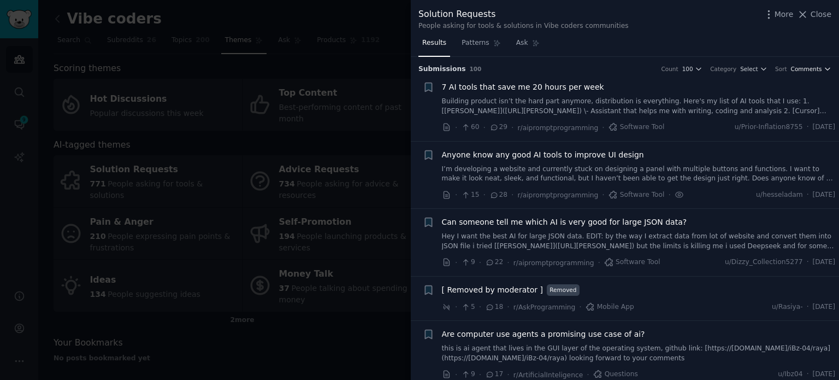
click at [811, 69] on span "Comments" at bounding box center [806, 69] width 31 height 8
click at [551, 150] on span "Anyone know any good AI tools to improve UI design" at bounding box center [543, 154] width 202 height 11
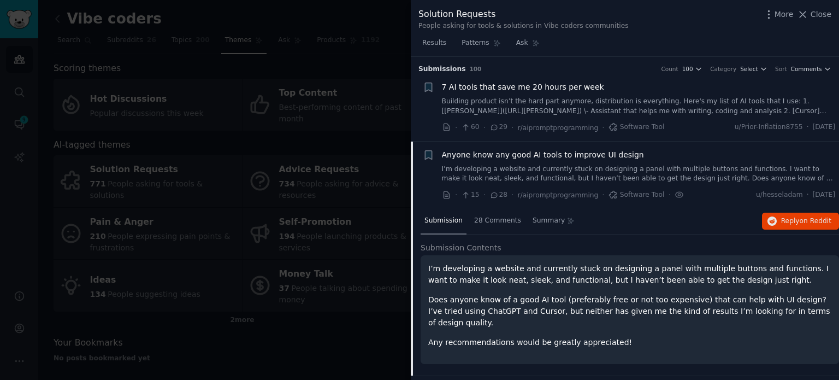
scroll to position [85, 0]
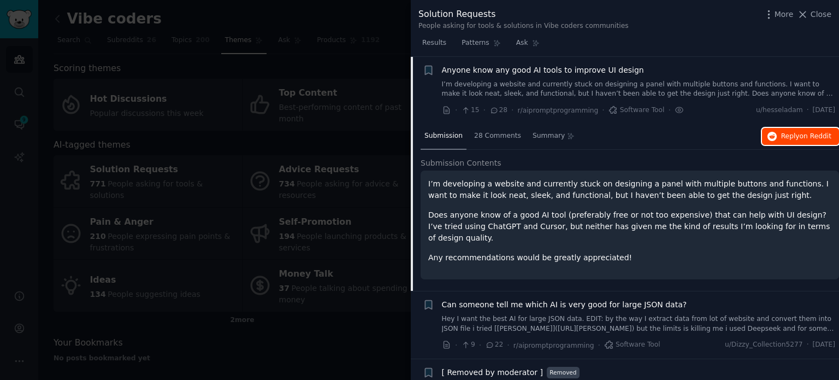
click at [789, 140] on button "Reply on Reddit" at bounding box center [800, 136] width 77 height 17
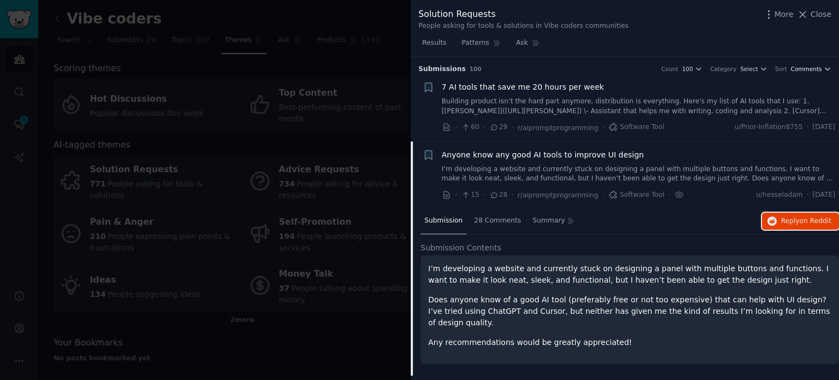
click at [810, 65] on span "Comments" at bounding box center [806, 69] width 31 height 8
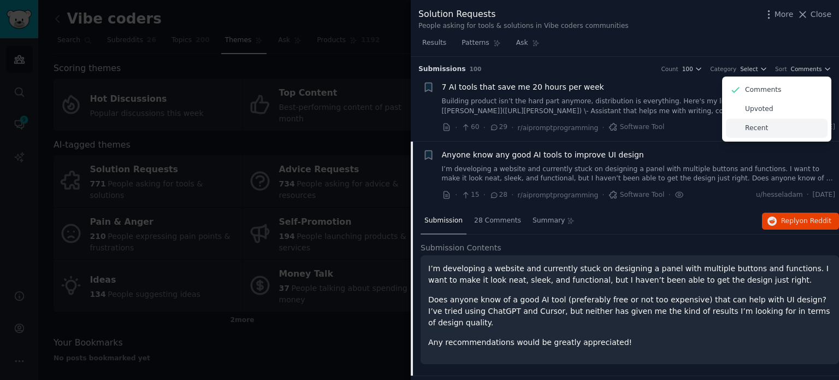
click at [762, 126] on p "Recent" at bounding box center [756, 128] width 23 height 10
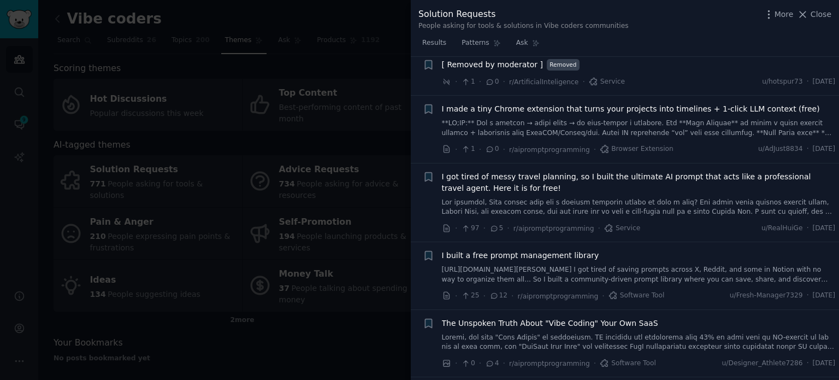
scroll to position [742, 0]
click at [376, 296] on div at bounding box center [419, 190] width 839 height 380
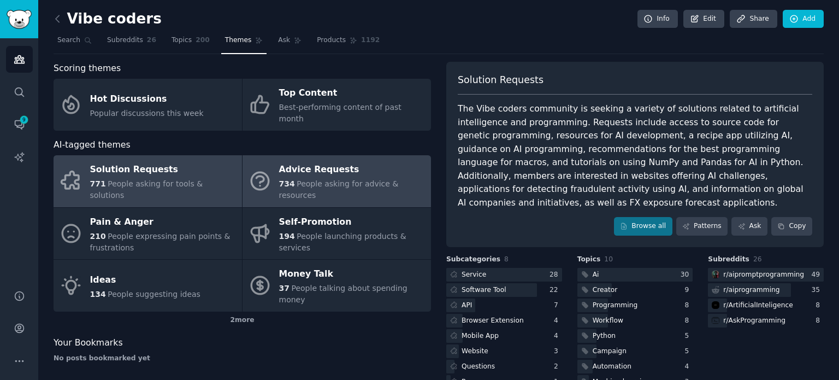
click at [331, 179] on span "People asking for advice & resources" at bounding box center [339, 189] width 120 height 20
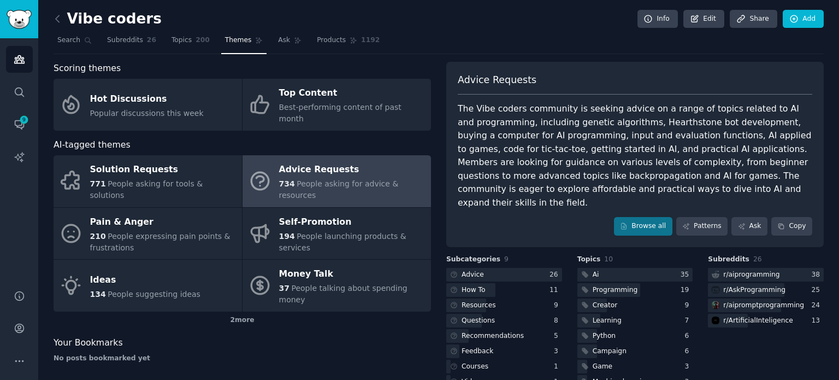
click at [379, 336] on div "Your Bookmarks" at bounding box center [243, 343] width 378 height 14
click at [197, 43] on span "200" at bounding box center [203, 41] width 14 height 10
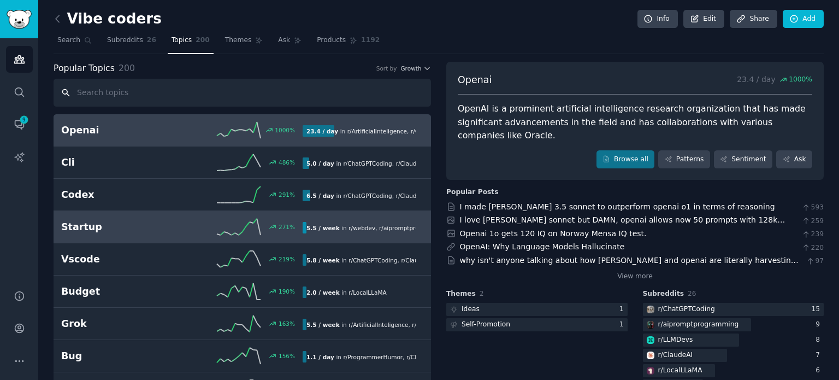
scroll to position [15, 0]
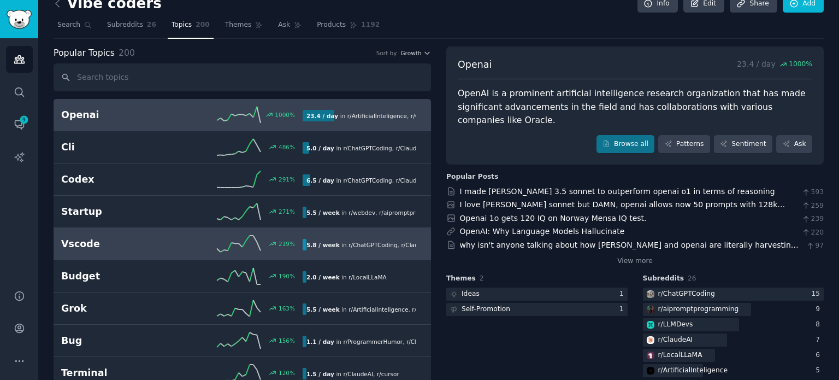
click at [197, 238] on div "219 %" at bounding box center [242, 243] width 121 height 16
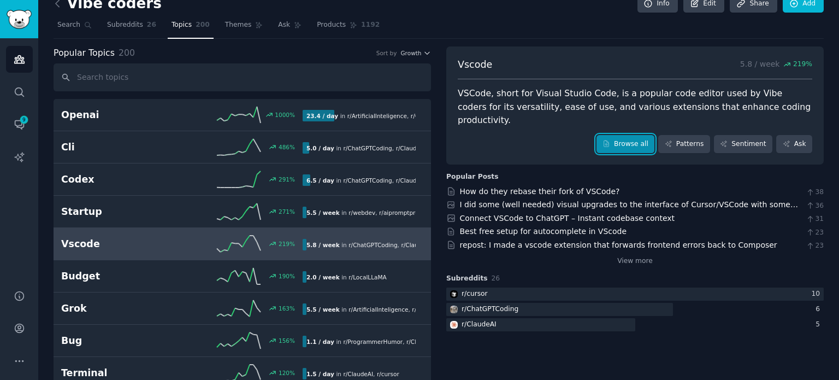
click at [641, 135] on link "Browse all" at bounding box center [626, 144] width 58 height 19
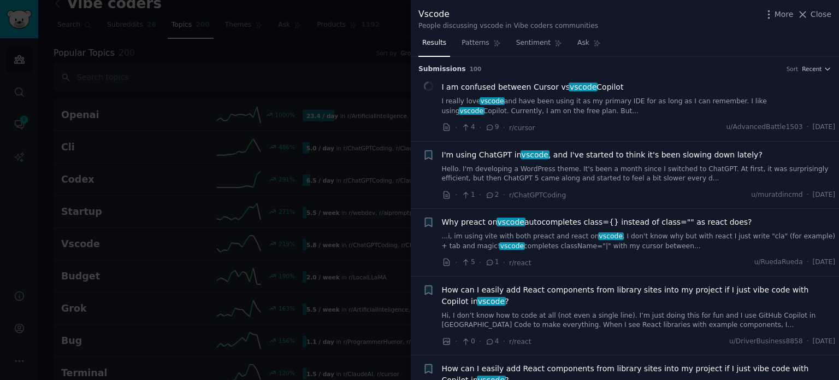
click at [550, 91] on span "I am confused between Cursor vs vscode Copilot" at bounding box center [533, 86] width 182 height 11
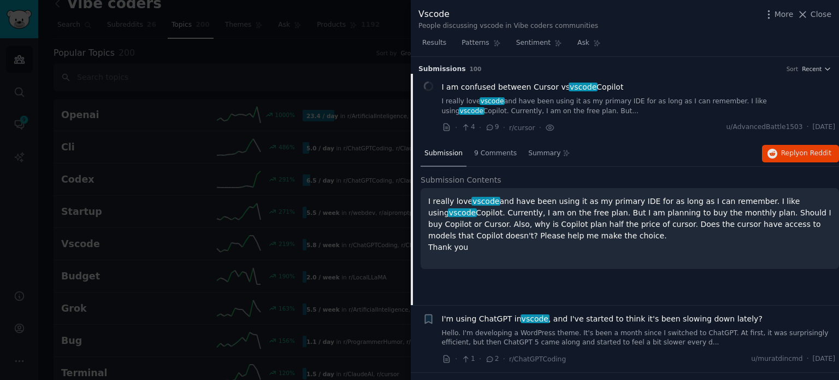
scroll to position [17, 0]
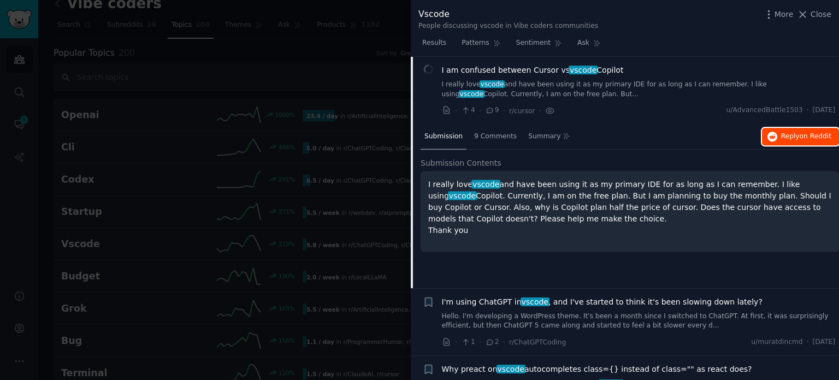
click at [811, 139] on span "on Reddit" at bounding box center [816, 136] width 32 height 8
click at [671, 78] on div "I am confused between Cursor vs vscode Copilot I really love vscode and have be…" at bounding box center [639, 81] width 394 height 34
click at [660, 85] on link "I really love vscode and have been using it as my primary IDE for as long as I …" at bounding box center [639, 89] width 394 height 19
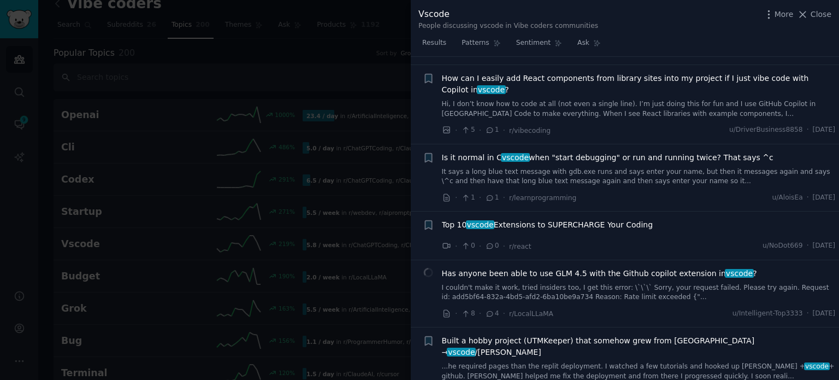
scroll to position [291, 0]
click at [568, 222] on span "Top 10 vscode Extensions to SUPERCHARGE Your Coding" at bounding box center [547, 224] width 211 height 11
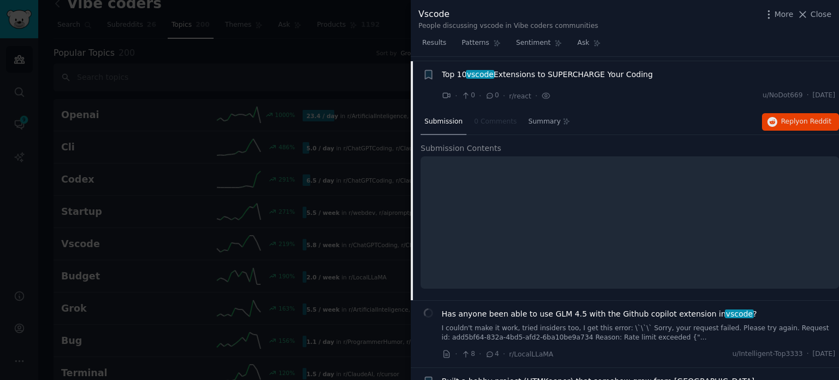
scroll to position [444, 0]
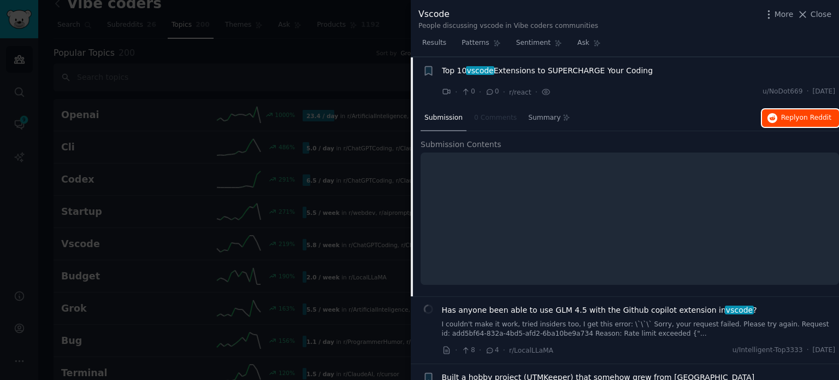
click at [810, 116] on span "on Reddit" at bounding box center [816, 118] width 32 height 8
click at [642, 69] on div "Top 10 vscode Extensions to SUPERCHARGE Your Coding" at bounding box center [639, 70] width 394 height 11
click at [630, 69] on span "Top 10 vscode Extensions to SUPERCHARGE Your Coding" at bounding box center [547, 70] width 211 height 11
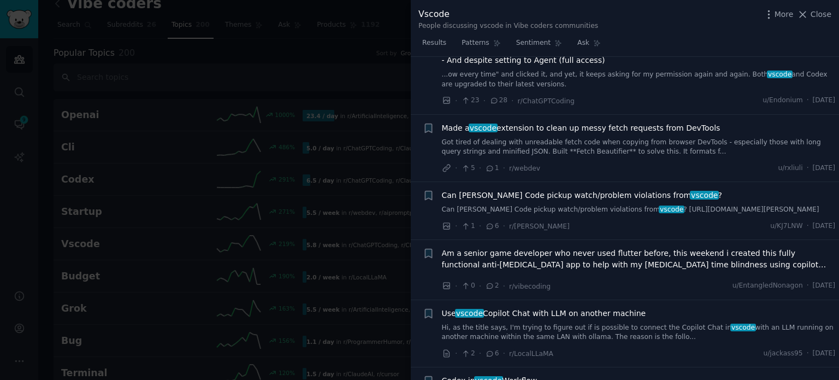
scroll to position [1057, 0]
click at [264, 173] on div at bounding box center [419, 190] width 839 height 380
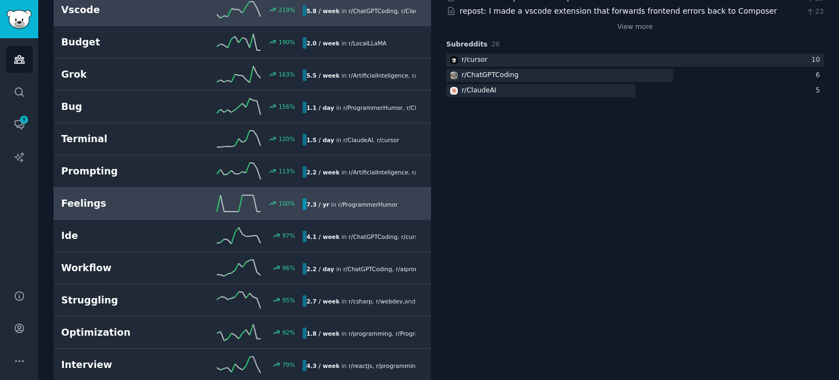
scroll to position [250, 0]
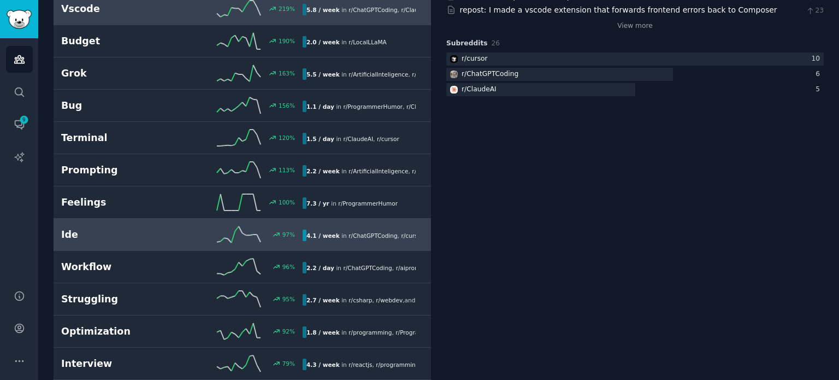
click at [162, 229] on h2 "Ide" at bounding box center [121, 235] width 121 height 14
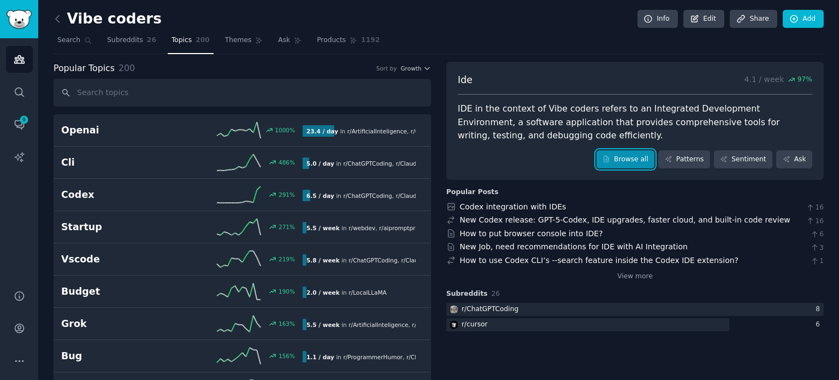
click at [628, 167] on link "Browse all" at bounding box center [626, 159] width 58 height 19
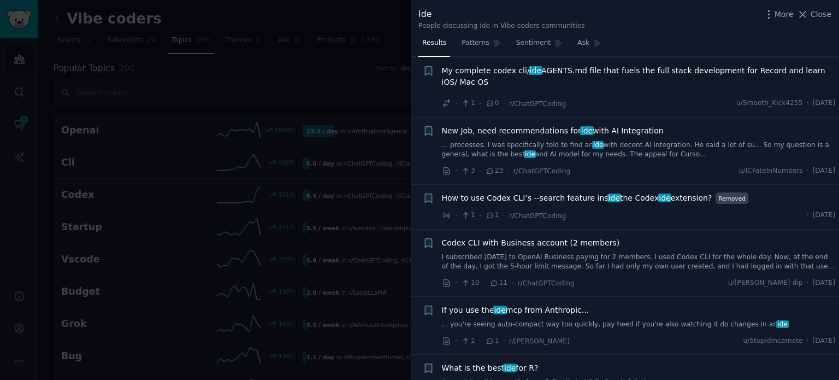
scroll to position [1326, 0]
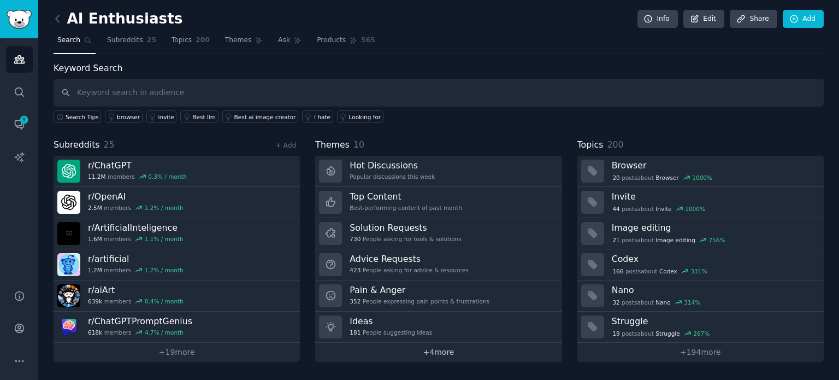
click at [388, 350] on link "+ 4 more" at bounding box center [438, 352] width 246 height 19
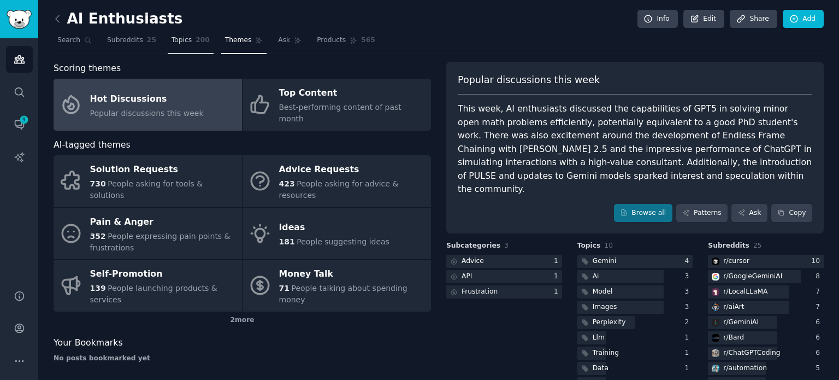
click at [196, 41] on span "200" at bounding box center [203, 41] width 14 height 10
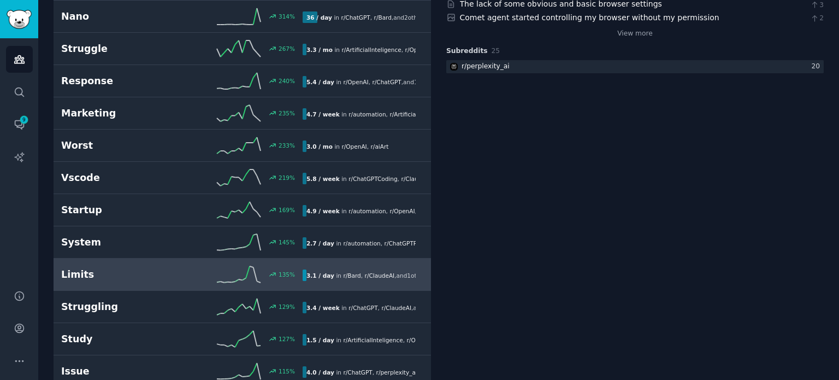
scroll to position [332, 0]
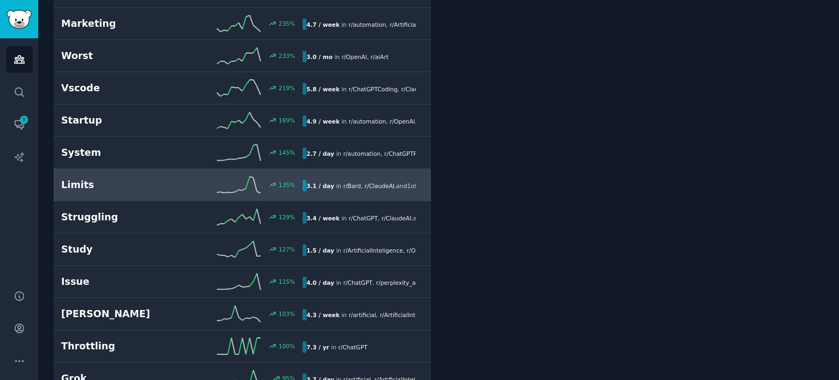
click at [177, 190] on div "Limits 135 % 3.1 / day in r/ Bard , r/ ClaudeAI , and 1 other" at bounding box center [242, 184] width 362 height 16
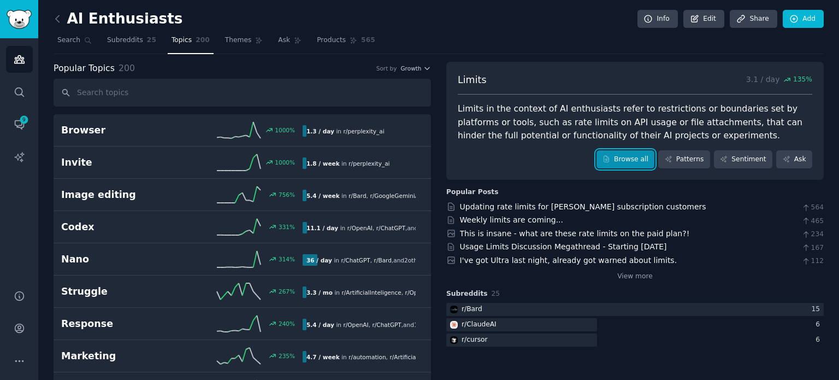
click at [633, 155] on link "Browse all" at bounding box center [626, 159] width 58 height 19
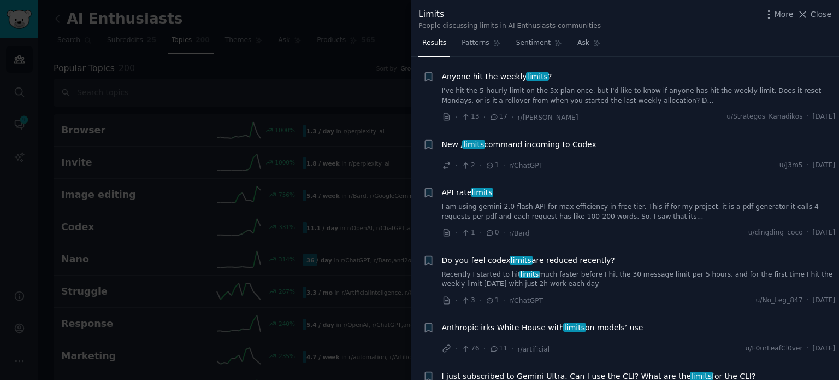
scroll to position [1060, 0]
click at [305, 241] on div at bounding box center [419, 190] width 839 height 380
